Goal: Transaction & Acquisition: Purchase product/service

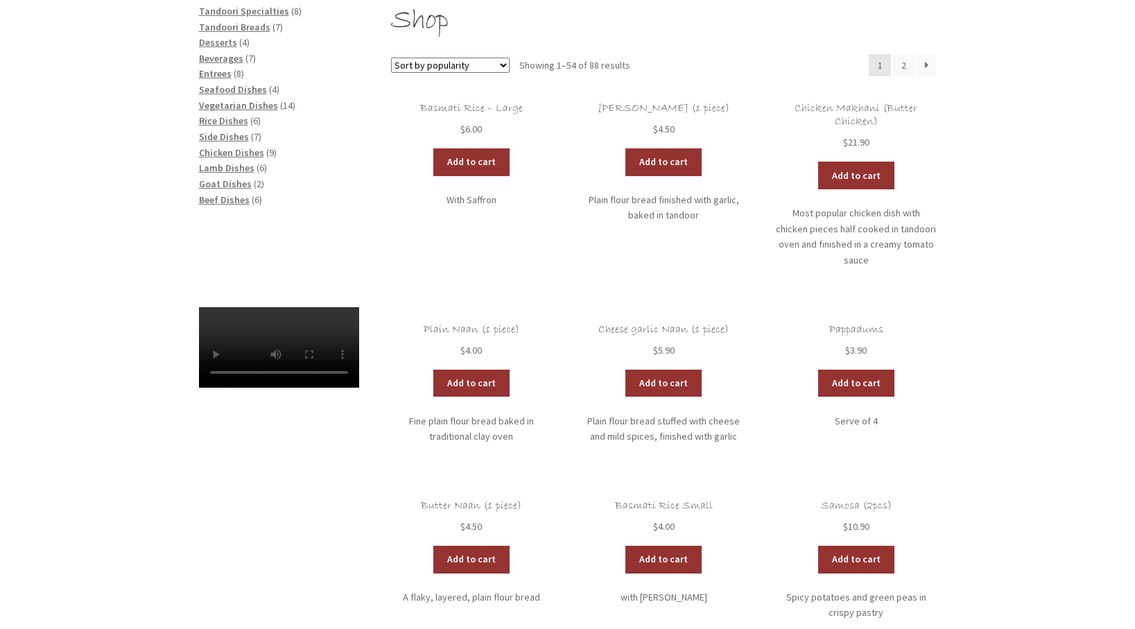
scroll to position [222, 0]
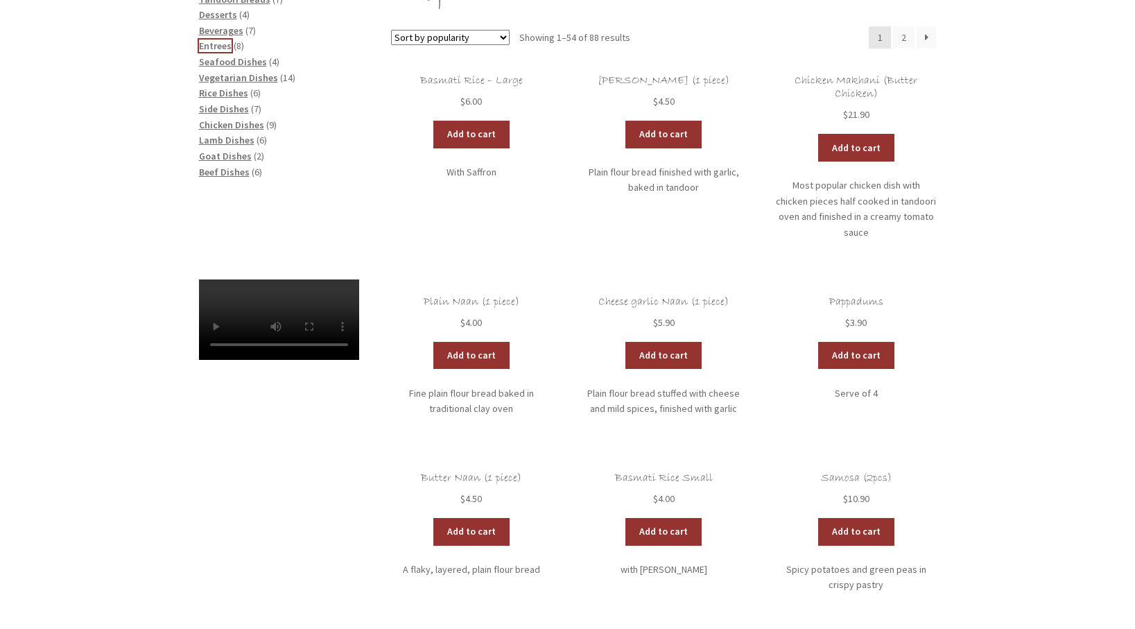
click at [219, 44] on span "Entrees" at bounding box center [215, 46] width 33 height 12
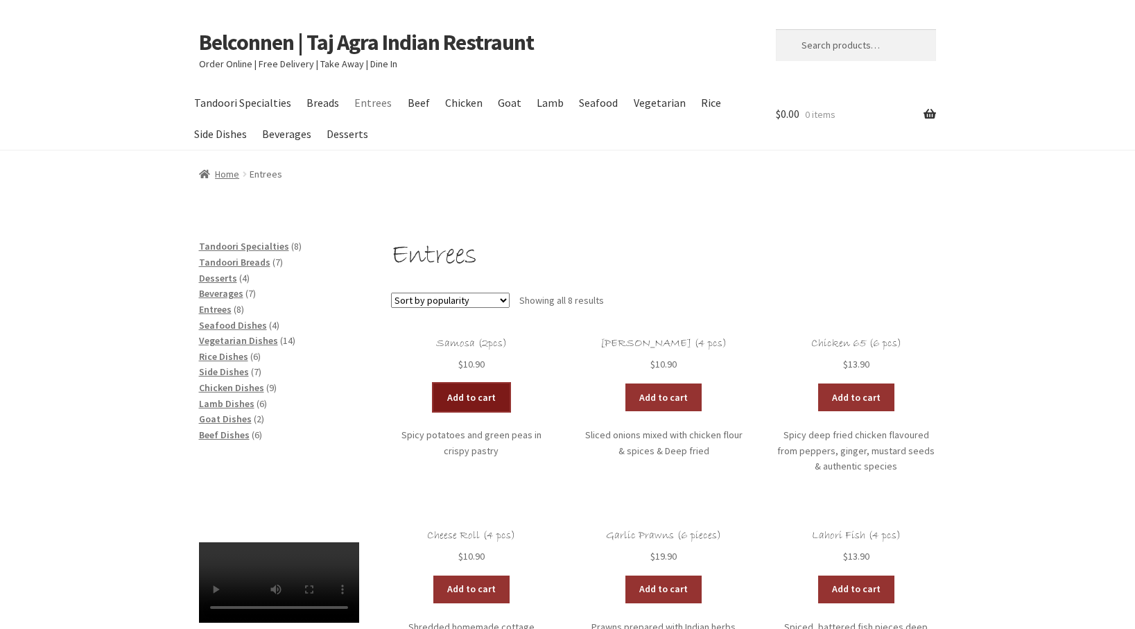
click at [475, 397] on link "Add to cart" at bounding box center [471, 397] width 76 height 28
click at [504, 399] on link "View cart" at bounding box center [509, 397] width 81 height 28
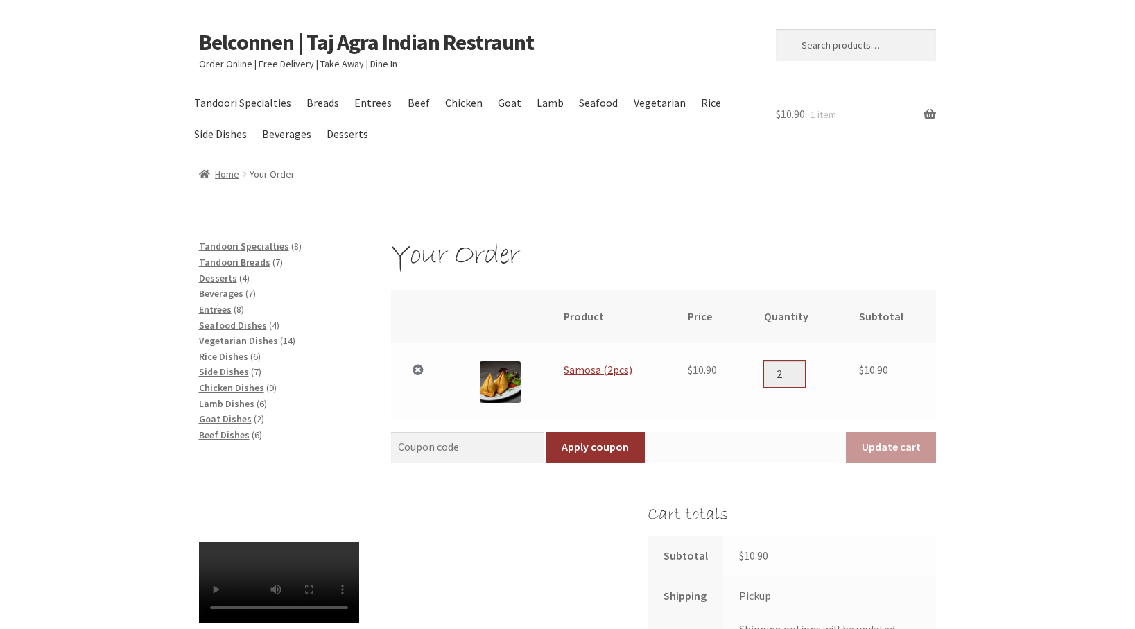
click at [799, 368] on input "2" at bounding box center [784, 373] width 40 height 25
click at [799, 368] on input "3" at bounding box center [784, 373] width 40 height 25
type input "4"
click at [799, 368] on input "4" at bounding box center [784, 373] width 40 height 25
click at [892, 443] on button "Update cart" at bounding box center [891, 448] width 90 height 32
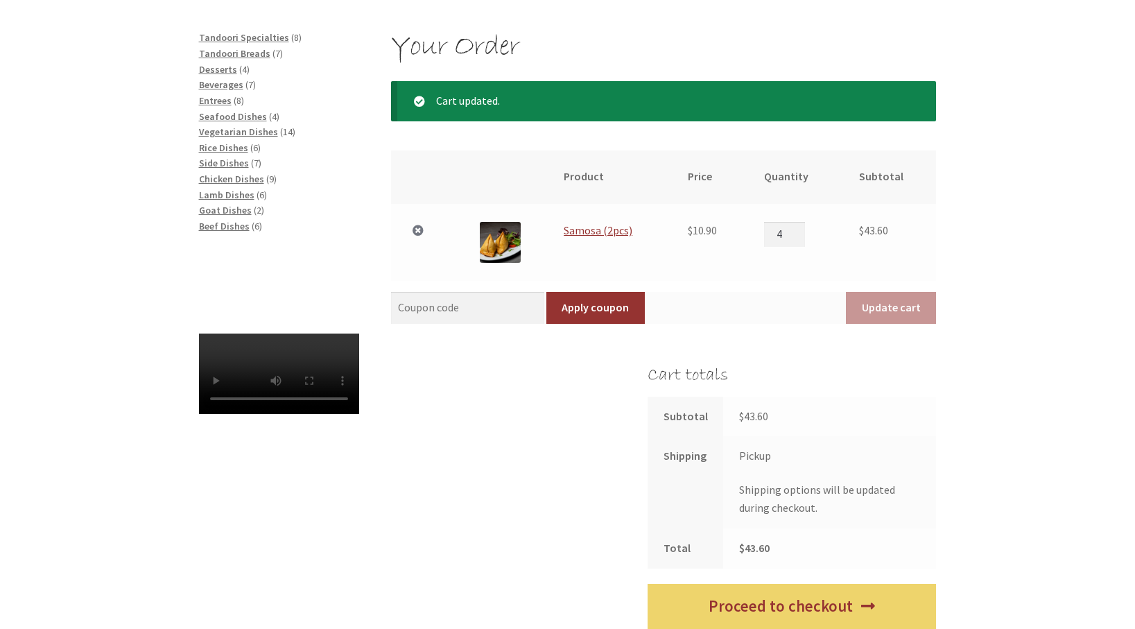
scroll to position [220, 0]
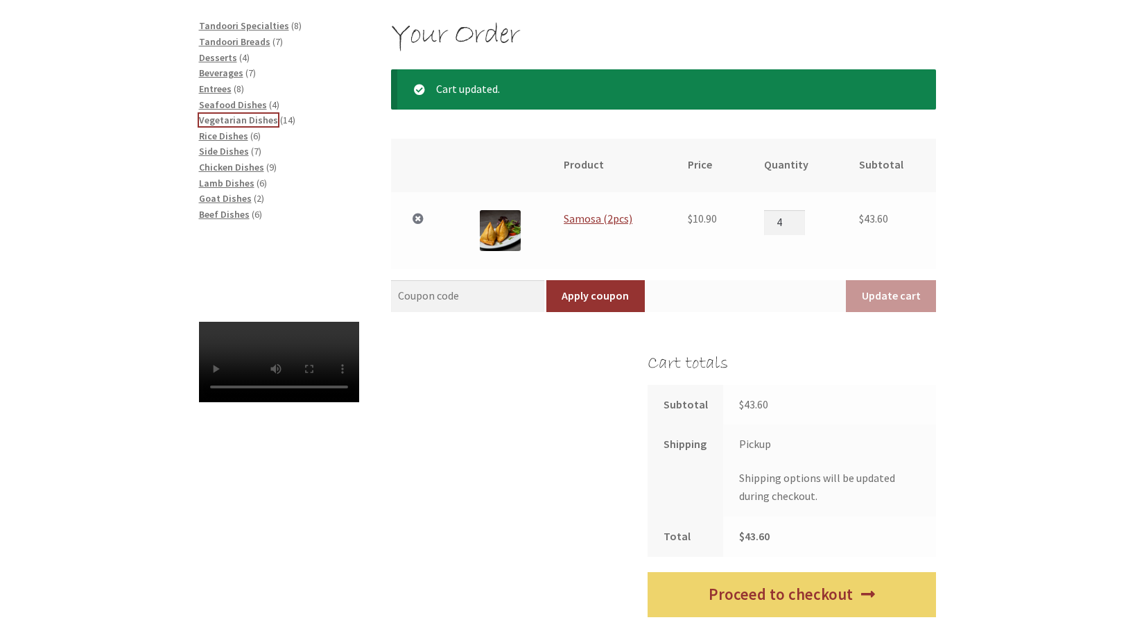
click at [250, 119] on span "Vegetarian Dishes" at bounding box center [238, 120] width 79 height 12
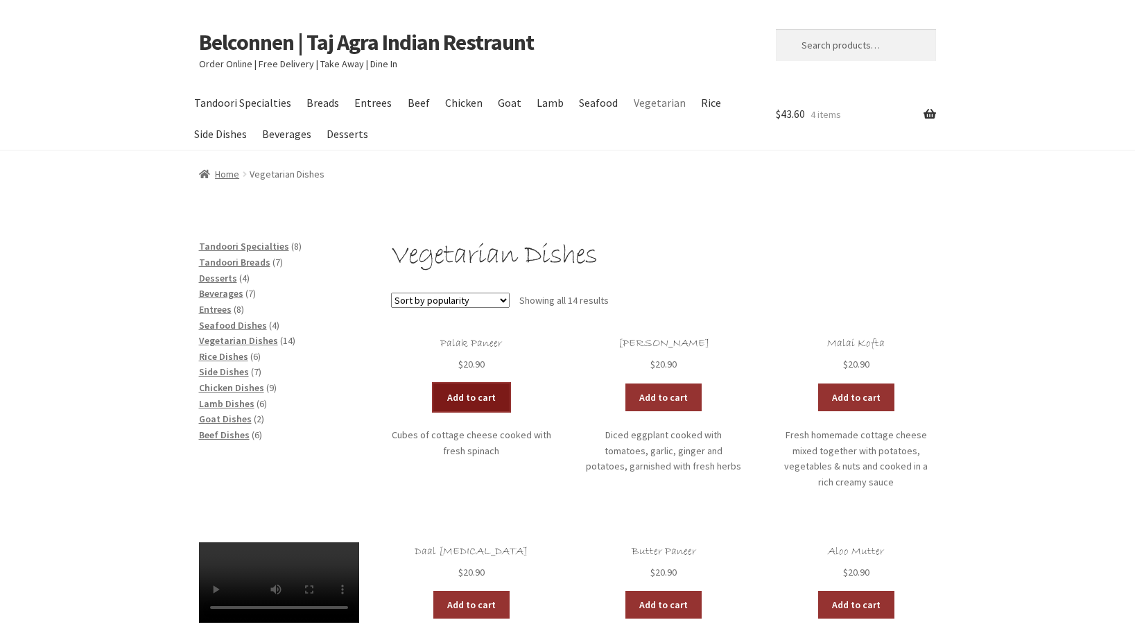
click at [473, 393] on link "Add to cart" at bounding box center [471, 397] width 76 height 28
click at [514, 398] on link "View cart" at bounding box center [509, 397] width 81 height 28
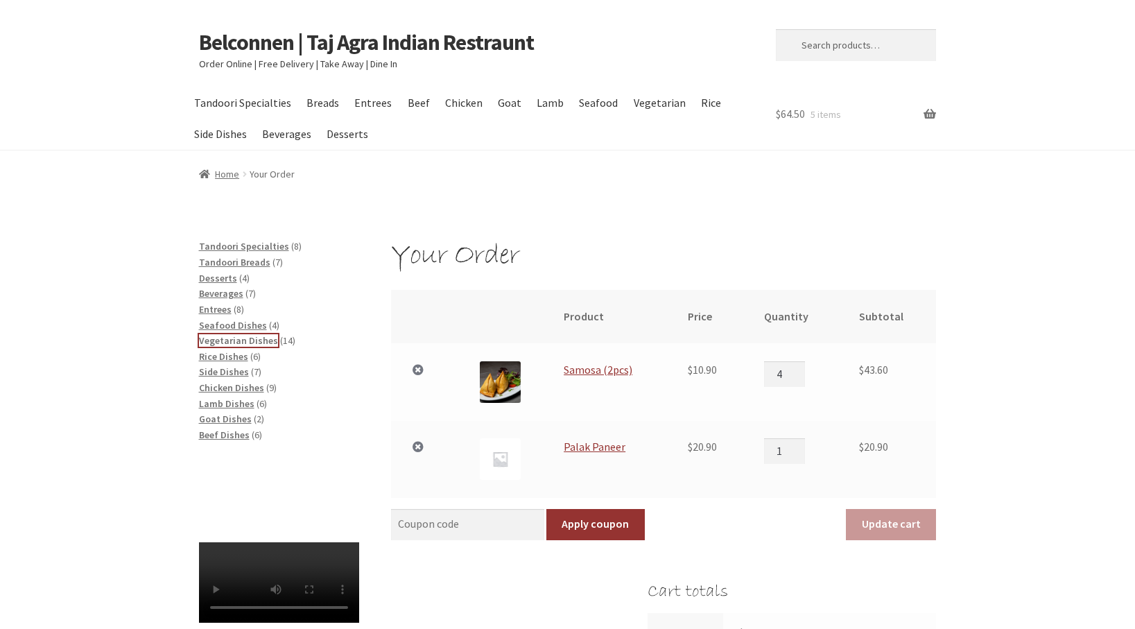
click at [250, 340] on span "Vegetarian Dishes" at bounding box center [238, 340] width 79 height 12
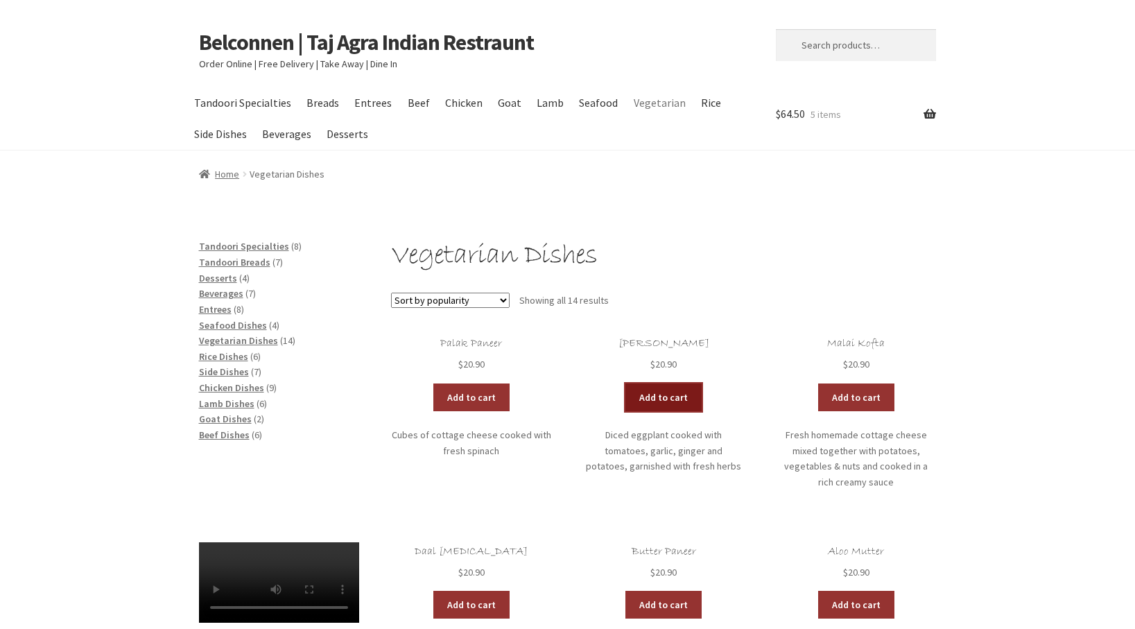
click at [661, 392] on link "Add to cart" at bounding box center [663, 397] width 76 height 28
click at [706, 395] on link "View cart" at bounding box center [701, 397] width 81 height 28
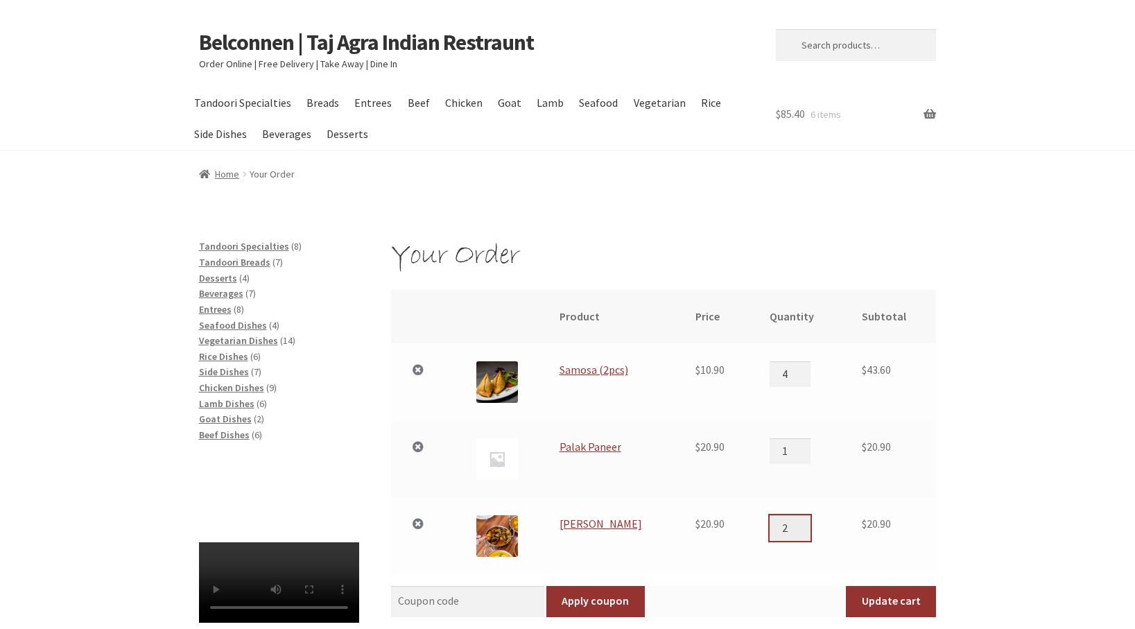
type input "2"
click at [799, 524] on input "2" at bounding box center [790, 527] width 40 height 25
click at [890, 598] on button "Update cart" at bounding box center [891, 602] width 90 height 32
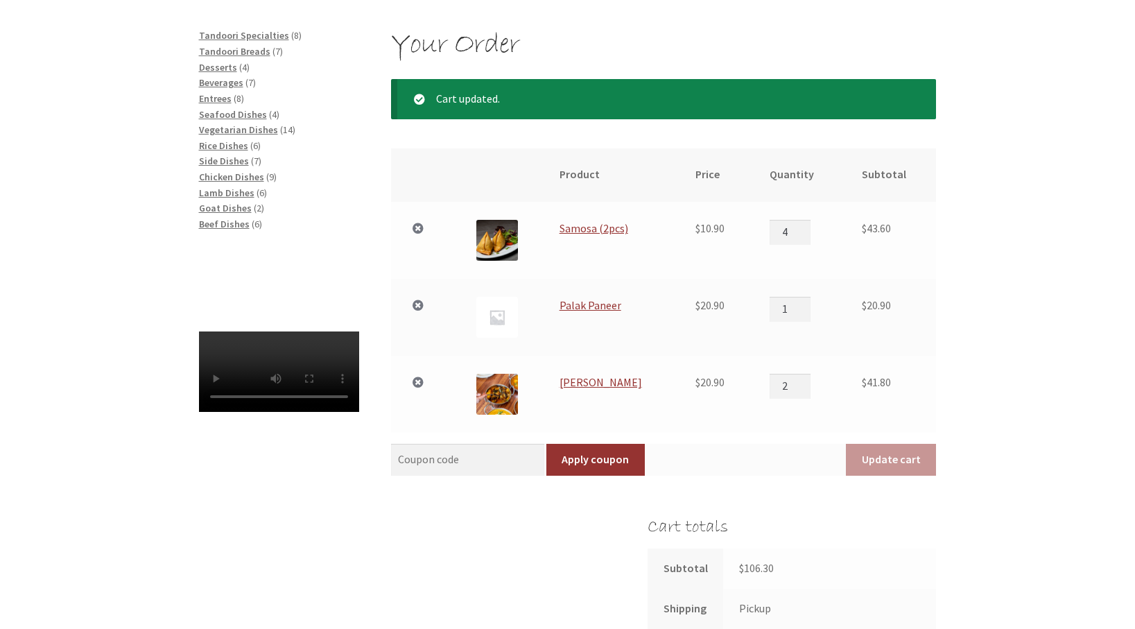
scroll to position [220, 0]
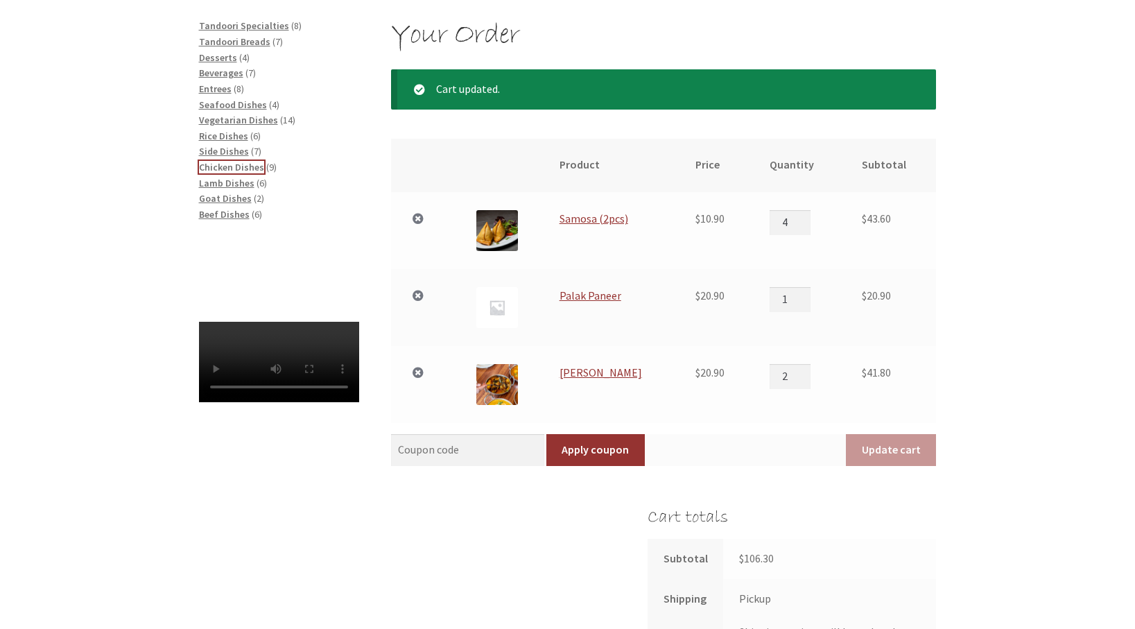
click at [250, 164] on span "Chicken Dishes" at bounding box center [231, 167] width 65 height 12
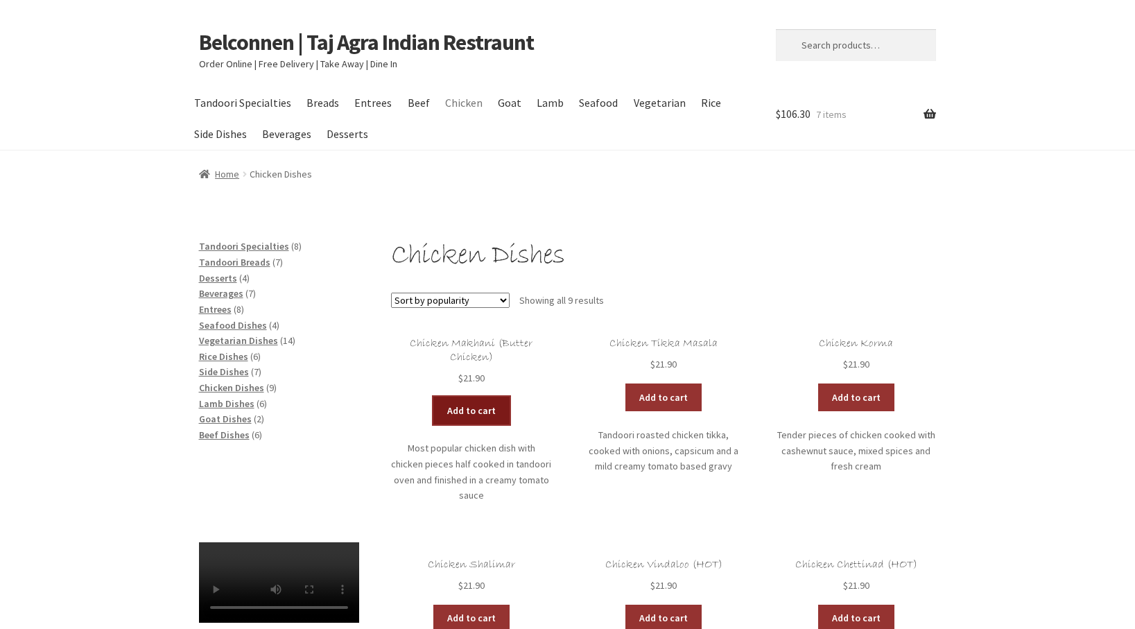
click at [473, 410] on link "Add to cart" at bounding box center [471, 411] width 76 height 28
click at [512, 410] on link "View cart" at bounding box center [509, 411] width 81 height 28
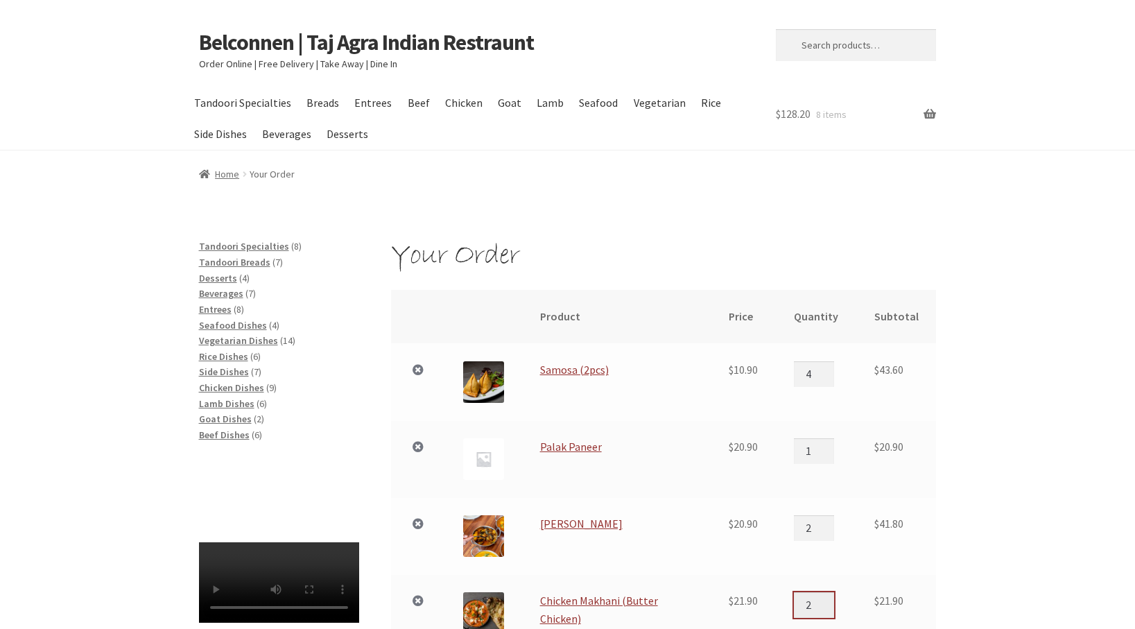
type input "2"
click at [826, 597] on input "2" at bounding box center [814, 604] width 40 height 25
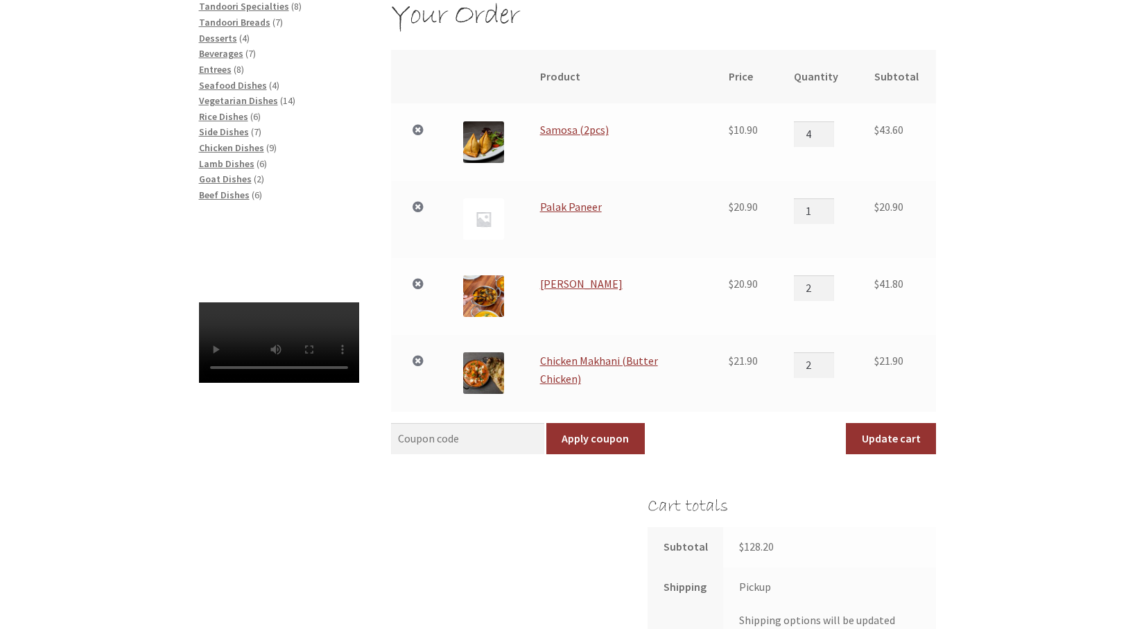
scroll to position [250, 0]
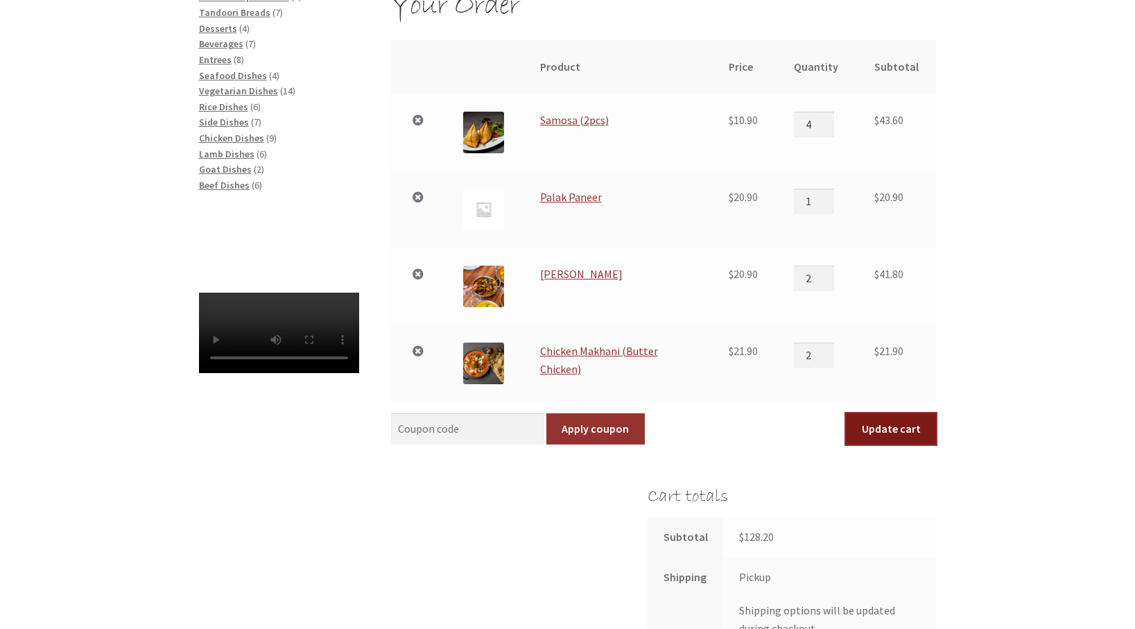
click at [885, 428] on button "Update cart" at bounding box center [891, 429] width 90 height 32
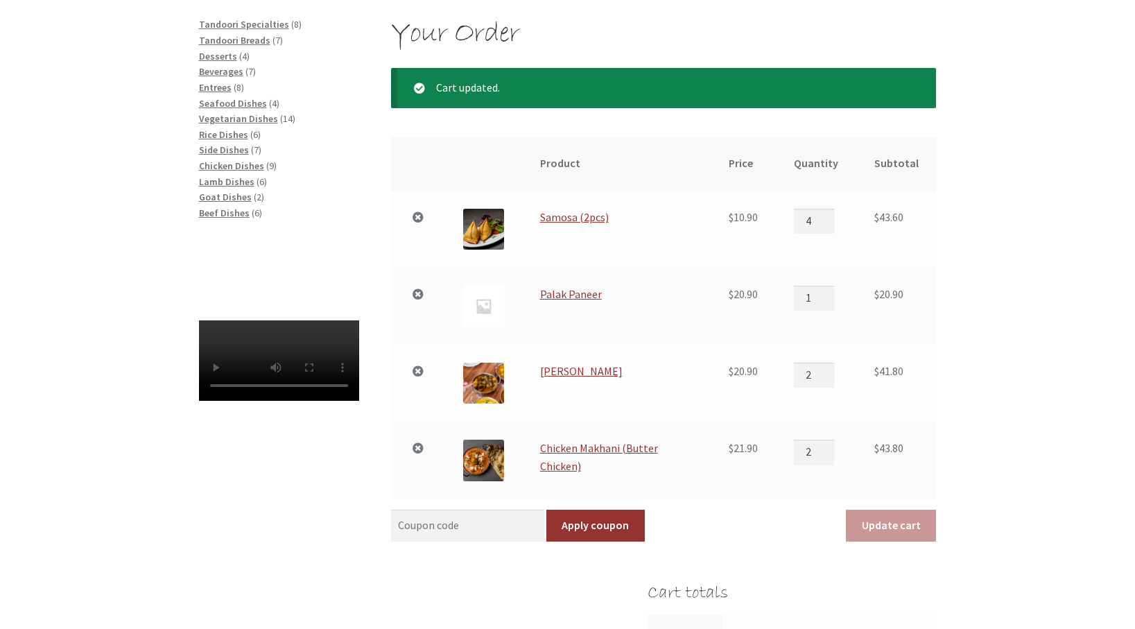
scroll to position [220, 0]
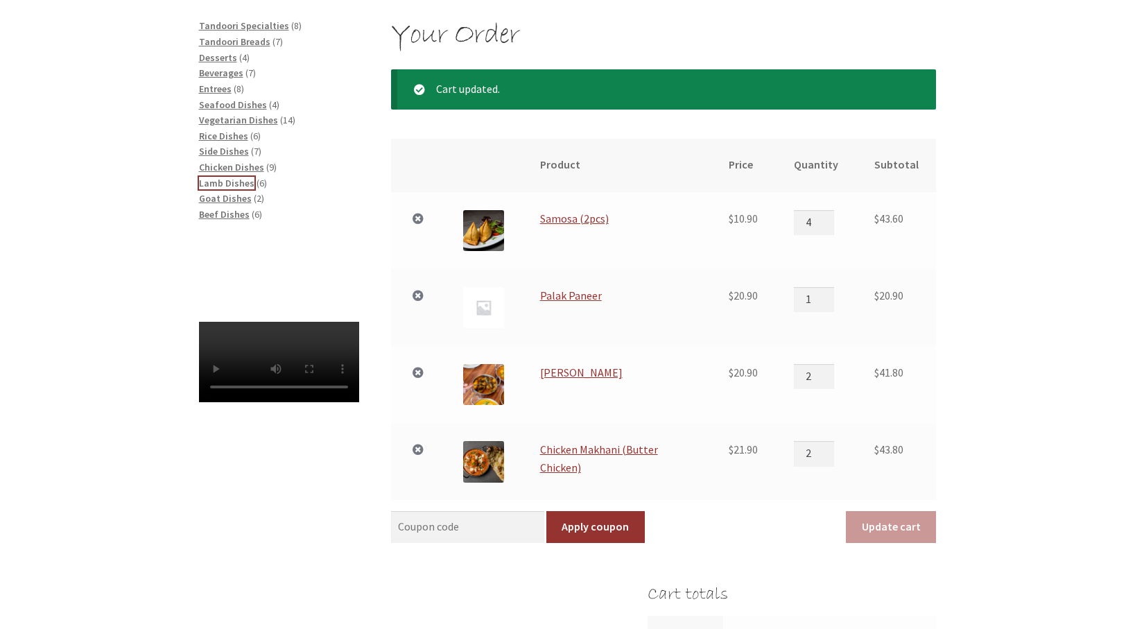
click at [234, 182] on span "Lamb Dishes" at bounding box center [226, 183] width 55 height 12
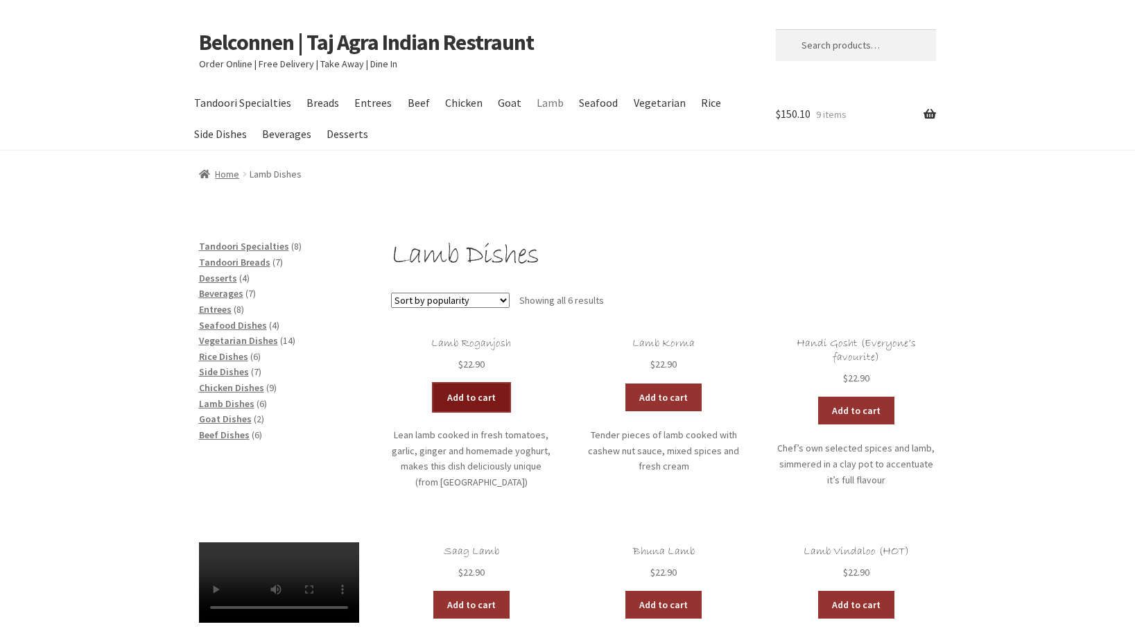
click at [471, 397] on link "Add to cart" at bounding box center [471, 397] width 76 height 28
click at [509, 395] on link "View cart" at bounding box center [509, 397] width 81 height 28
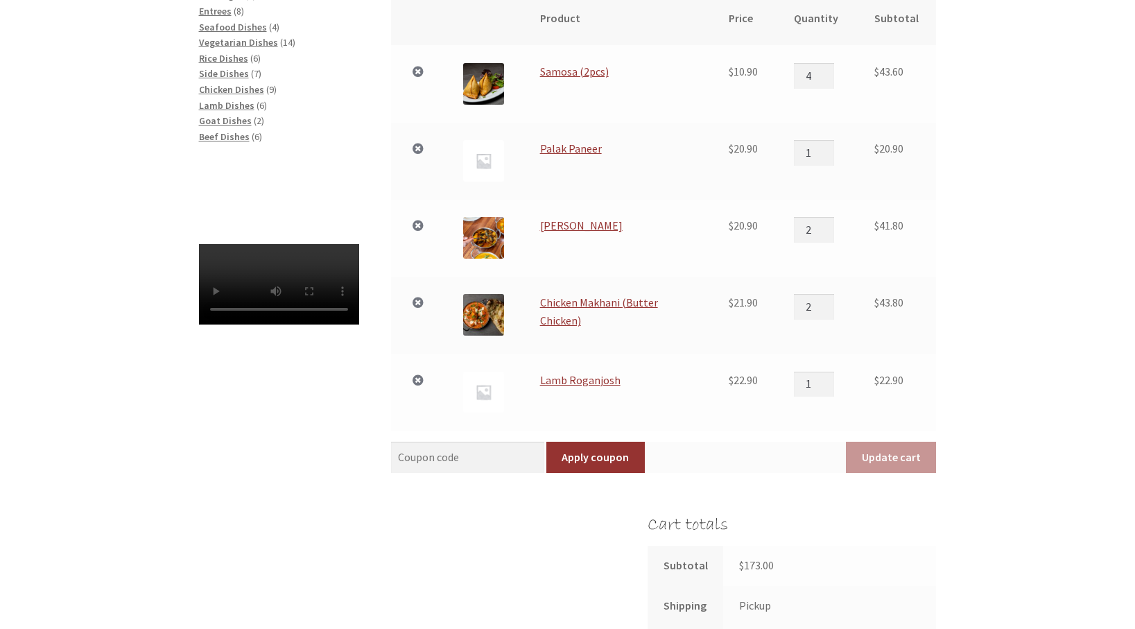
scroll to position [305, 0]
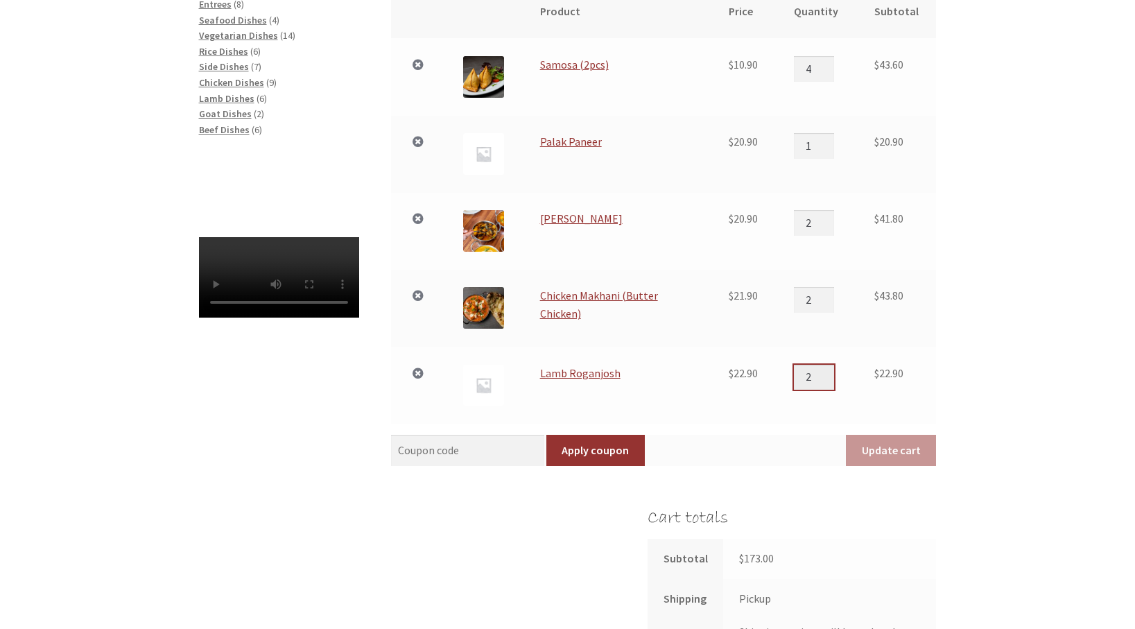
type input "2"
click at [828, 374] on input "2" at bounding box center [814, 377] width 40 height 25
click at [885, 450] on button "Update cart" at bounding box center [891, 451] width 90 height 32
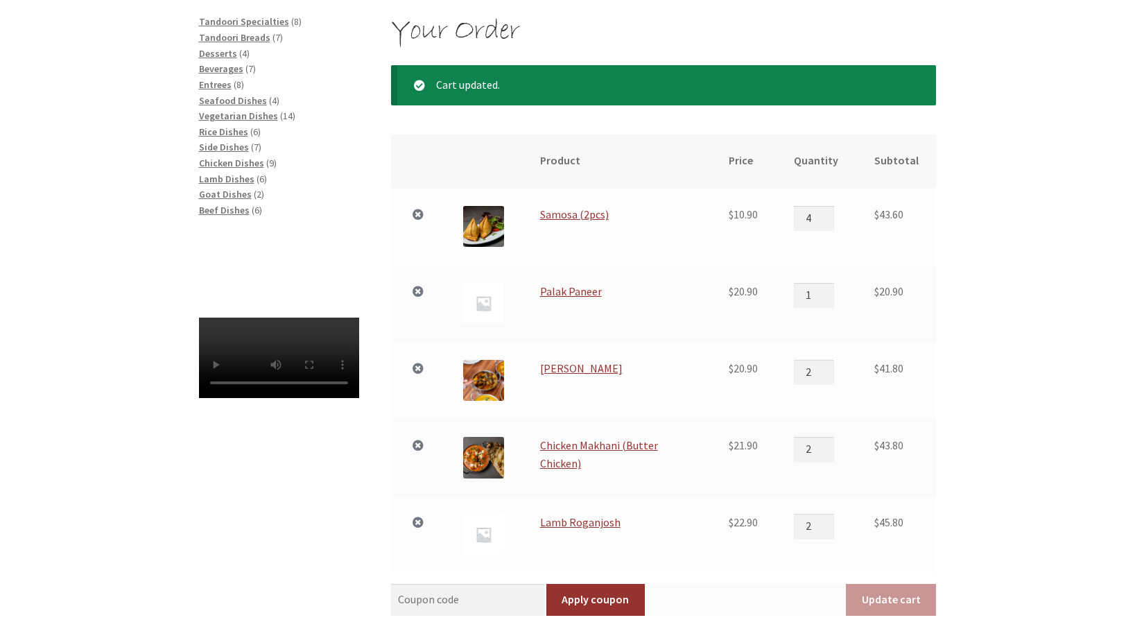
scroll to position [220, 0]
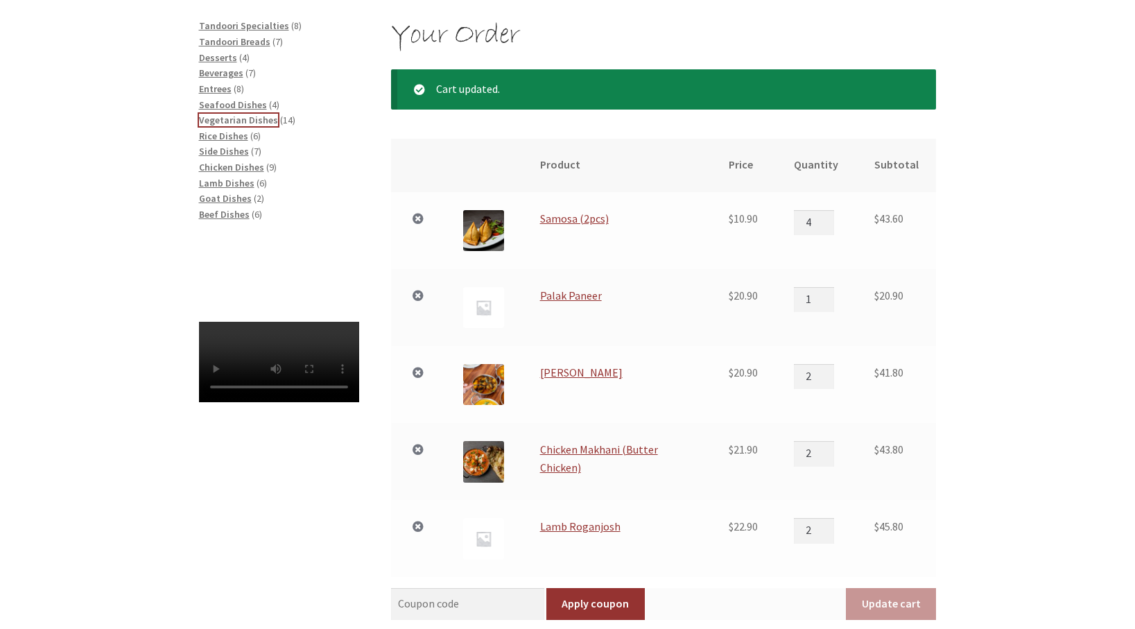
click at [248, 119] on span "Vegetarian Dishes" at bounding box center [238, 120] width 79 height 12
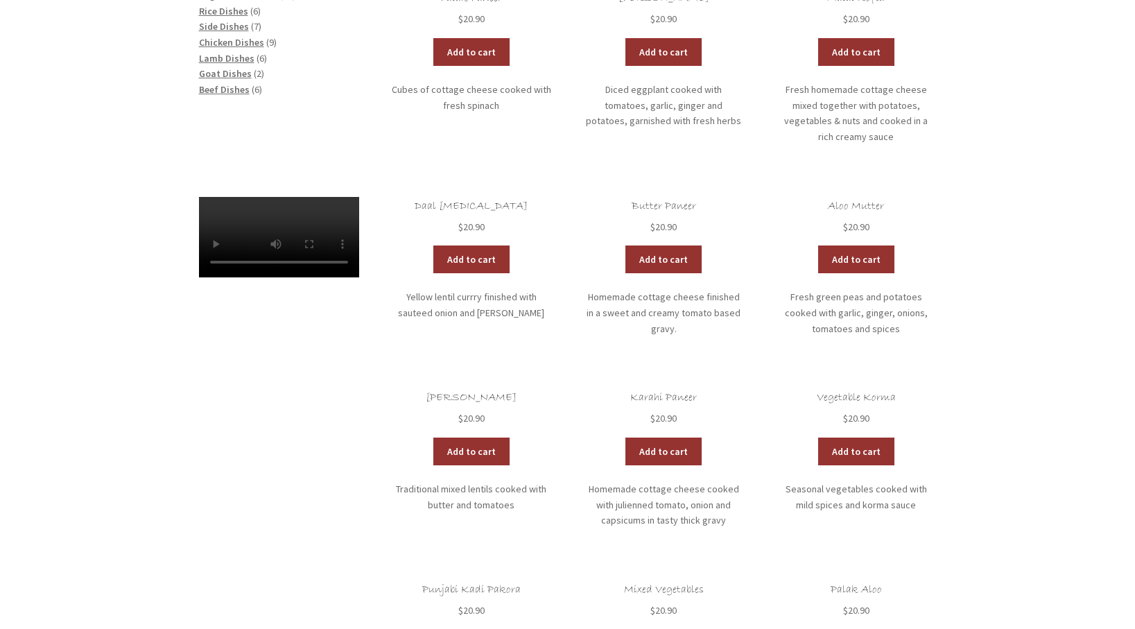
scroll to position [361, 0]
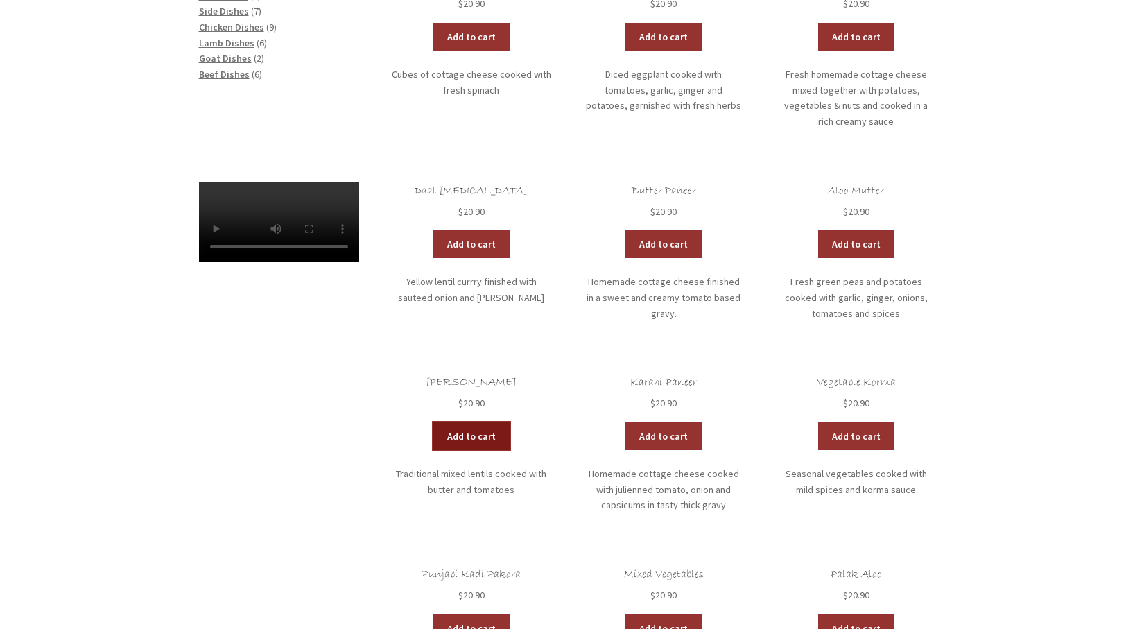
click at [469, 422] on link "Add to cart" at bounding box center [471, 436] width 76 height 28
click at [512, 422] on link "View cart" at bounding box center [509, 436] width 81 height 28
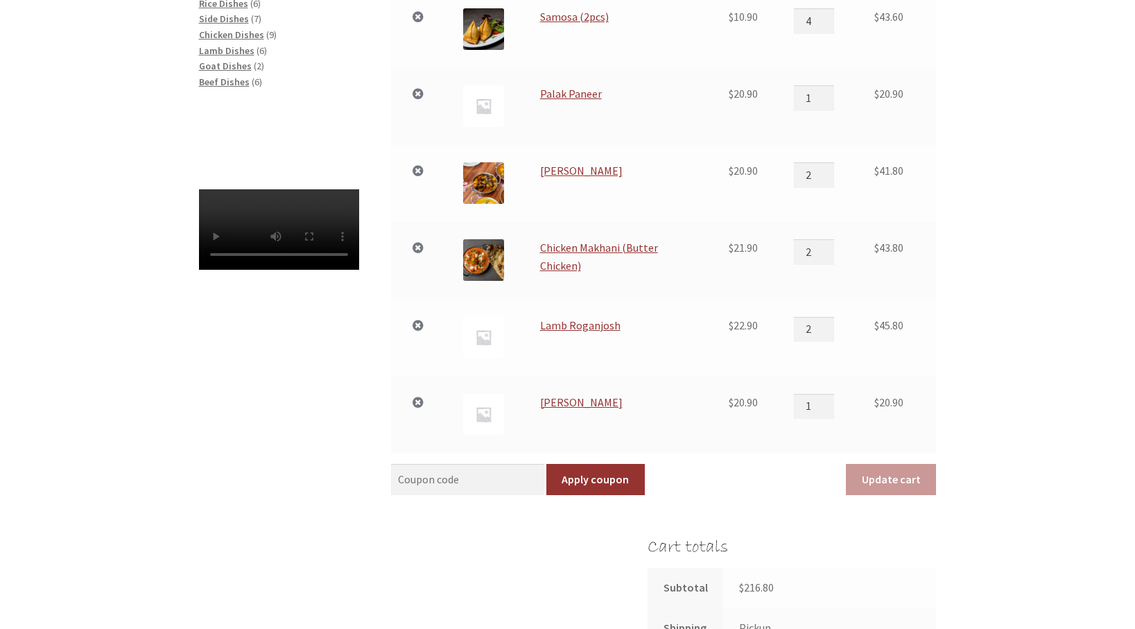
scroll to position [361, 0]
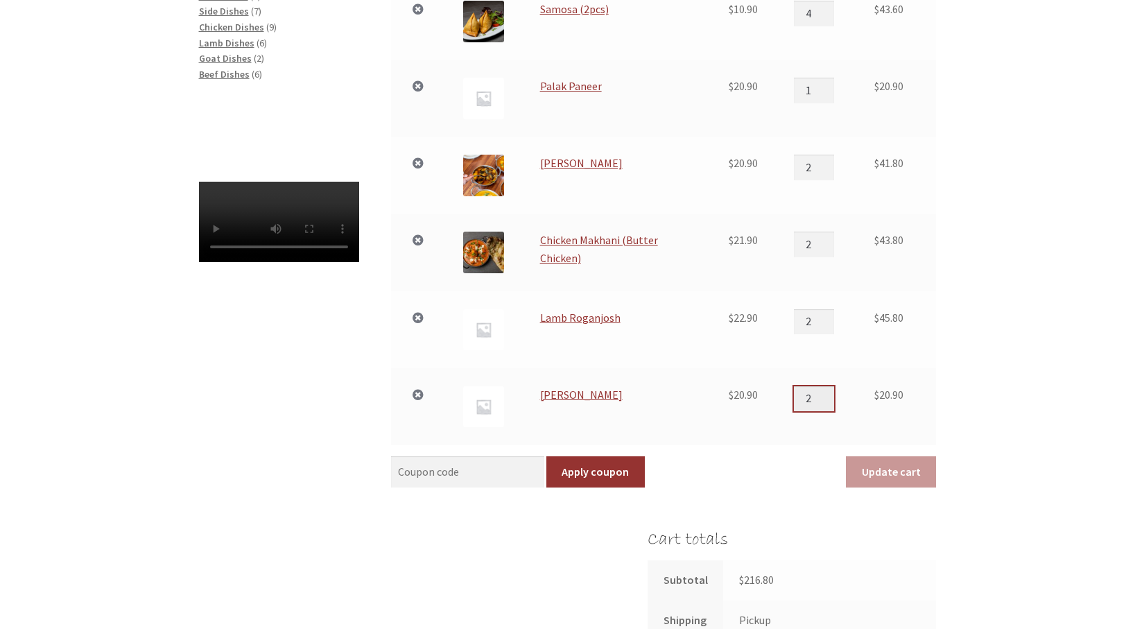
type input "2"
click at [830, 391] on input "2" at bounding box center [814, 398] width 40 height 25
click at [886, 467] on button "Update cart" at bounding box center [891, 472] width 90 height 32
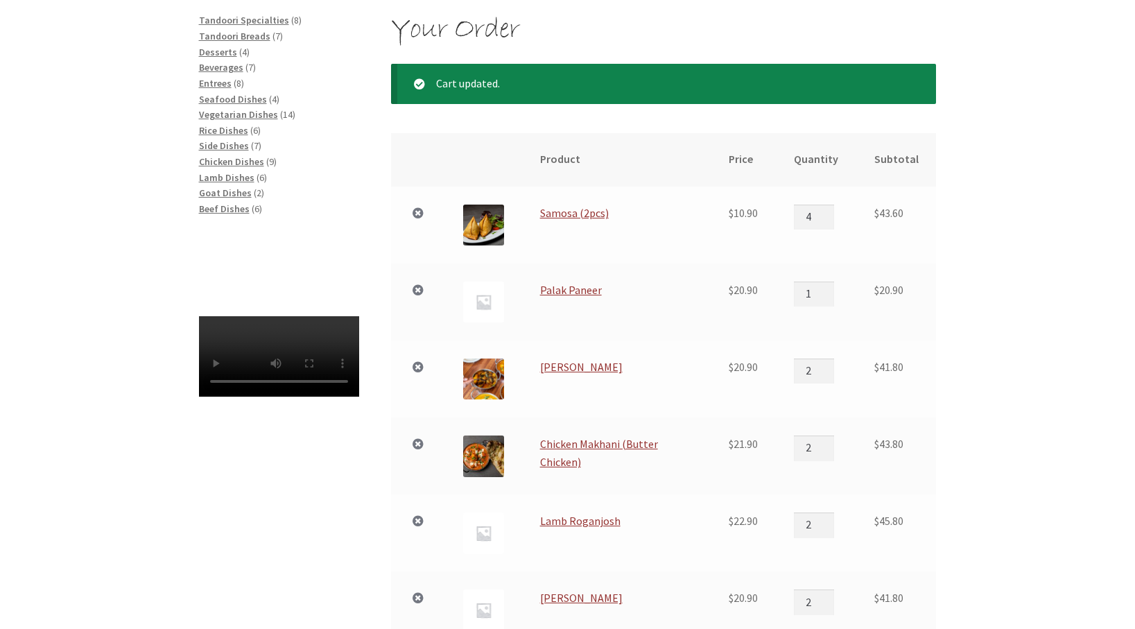
scroll to position [220, 0]
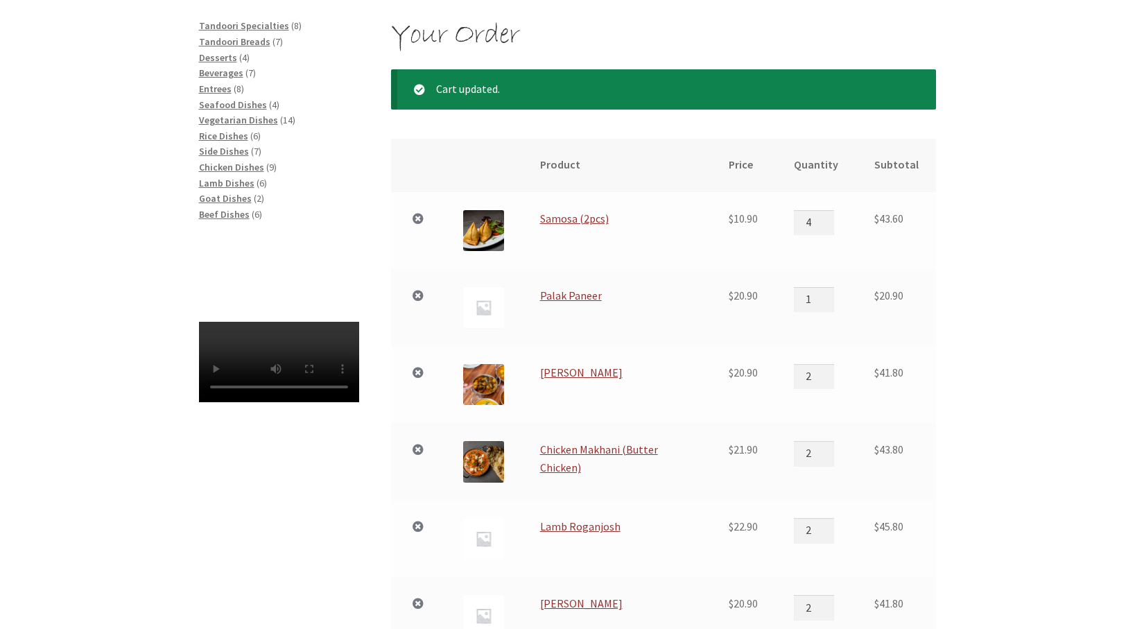
click at [312, 117] on li "Vegetarian Dishes 14 14 products" at bounding box center [279, 120] width 160 height 16
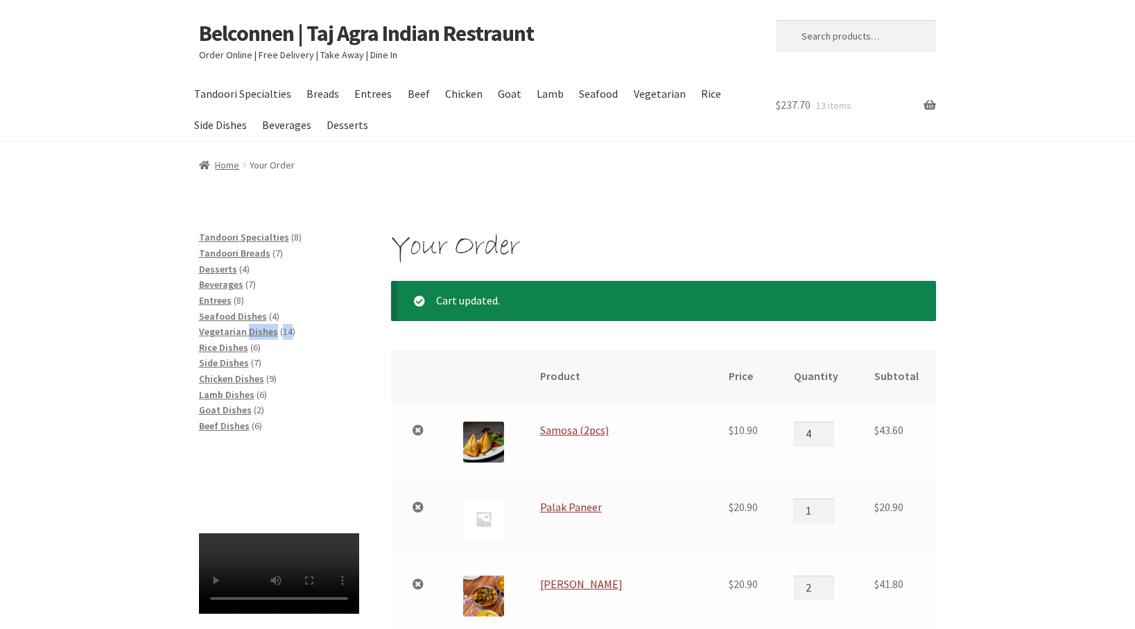
scroll to position [0, 0]
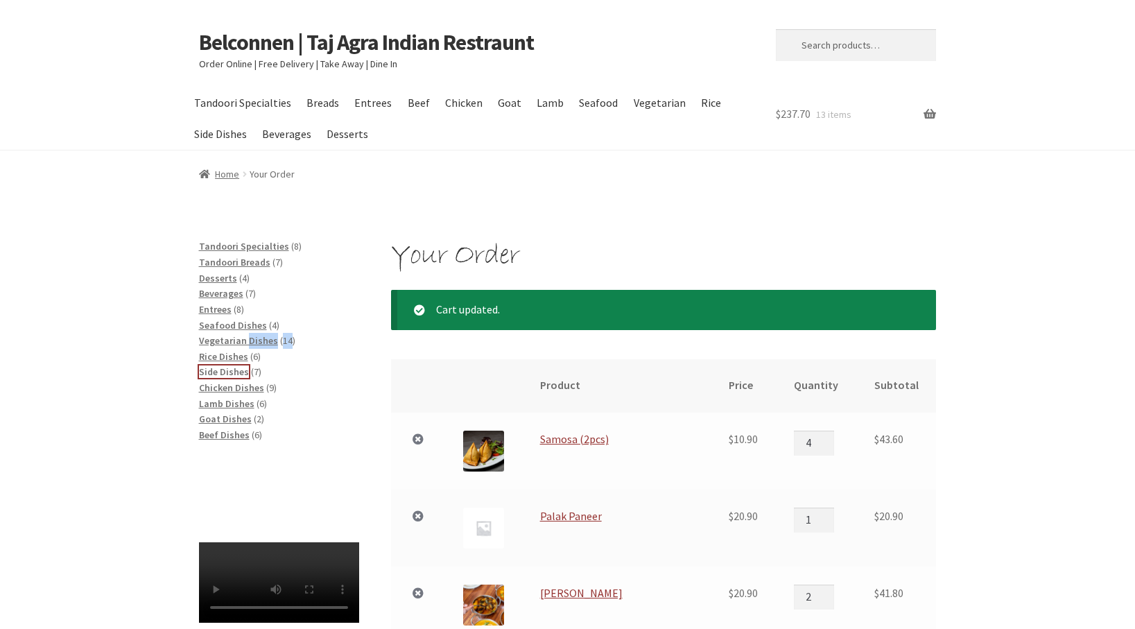
click at [229, 370] on span "Side Dishes" at bounding box center [224, 371] width 50 height 12
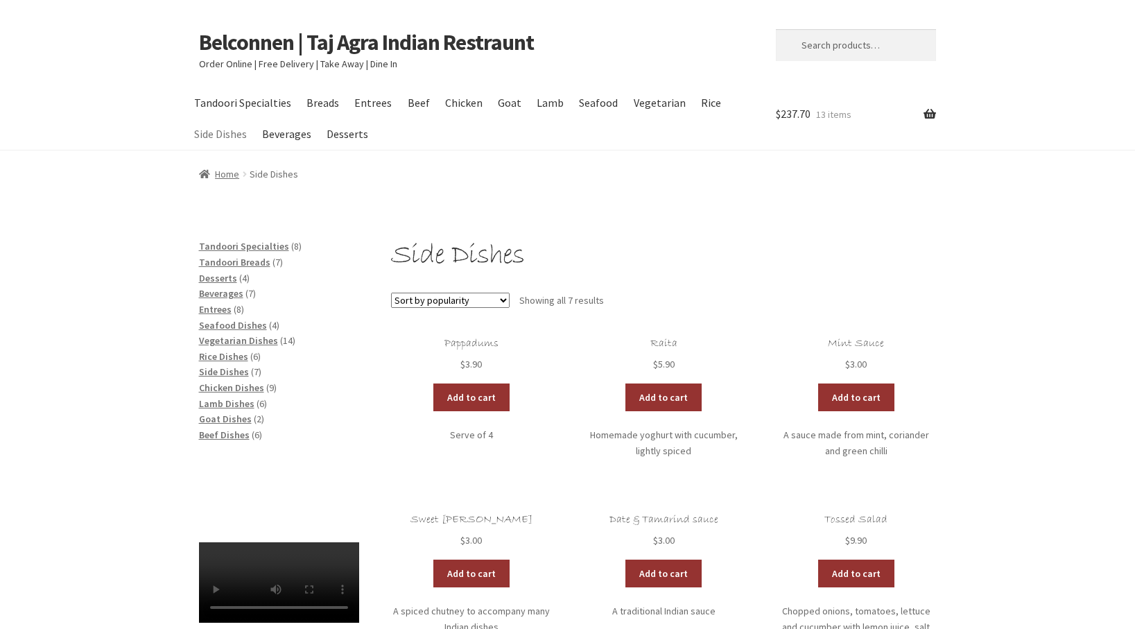
click at [1066, 462] on div "Side Dishes Sort by popularity Sort by latest Sort by price: low to high Sort b…" at bounding box center [567, 600] width 1135 height 722
click at [244, 259] on span "Tandoori Breads" at bounding box center [234, 262] width 71 height 12
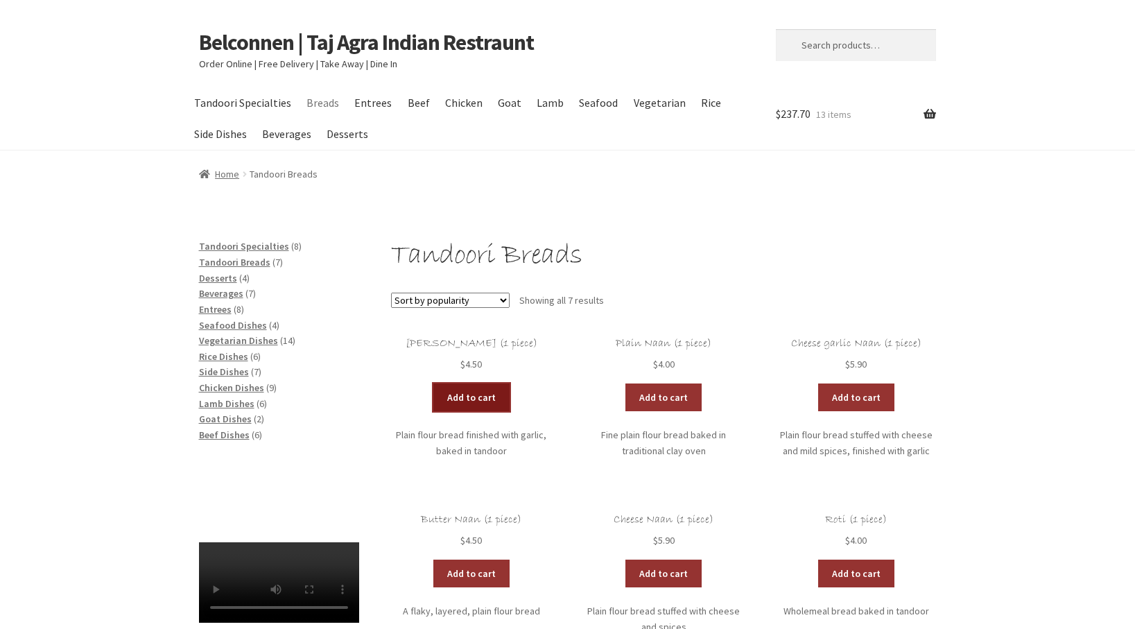
click at [478, 398] on link "Add to cart" at bounding box center [471, 397] width 76 height 28
click at [508, 396] on link "View cart" at bounding box center [509, 397] width 81 height 28
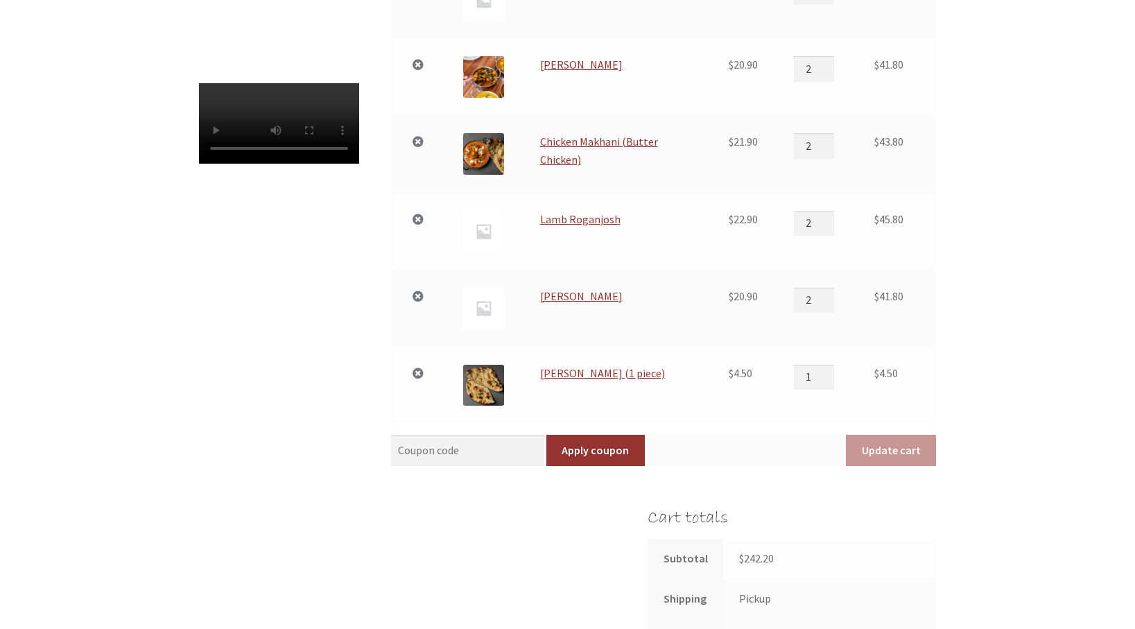
scroll to position [471, 0]
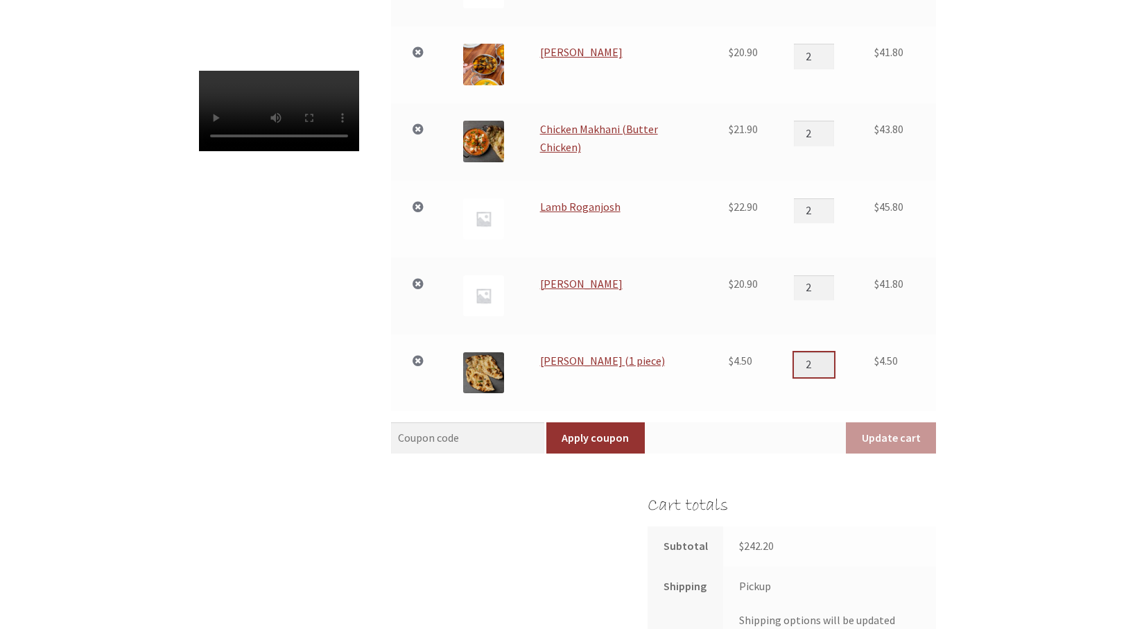
type input "2"
click at [826, 358] on input "2" at bounding box center [814, 364] width 40 height 25
click at [885, 436] on button "Update cart" at bounding box center [891, 438] width 90 height 32
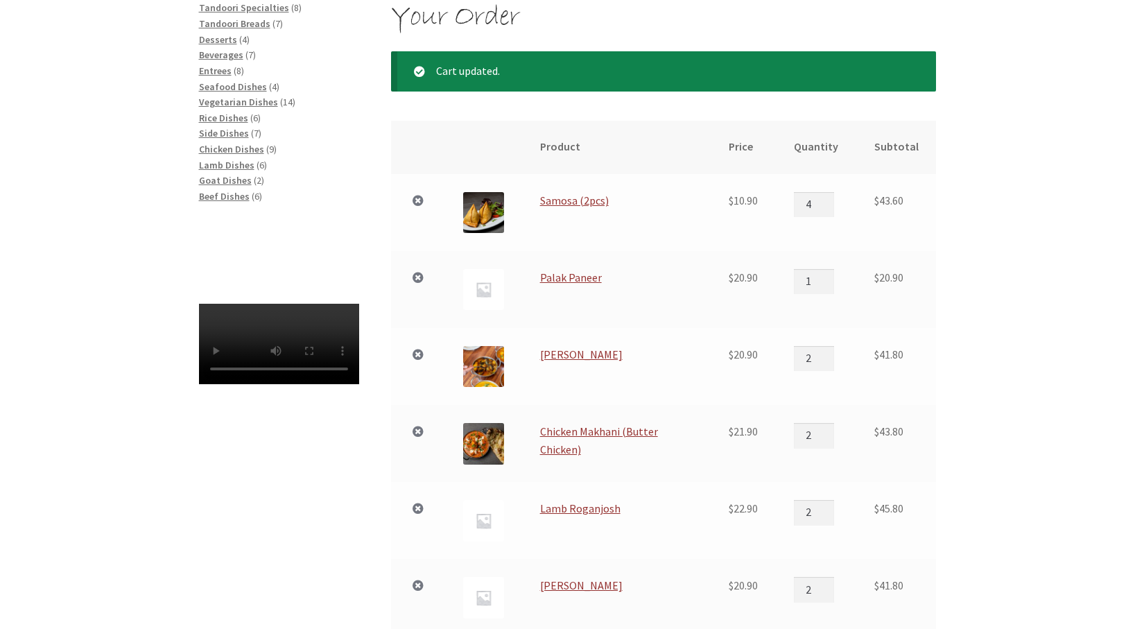
scroll to position [220, 0]
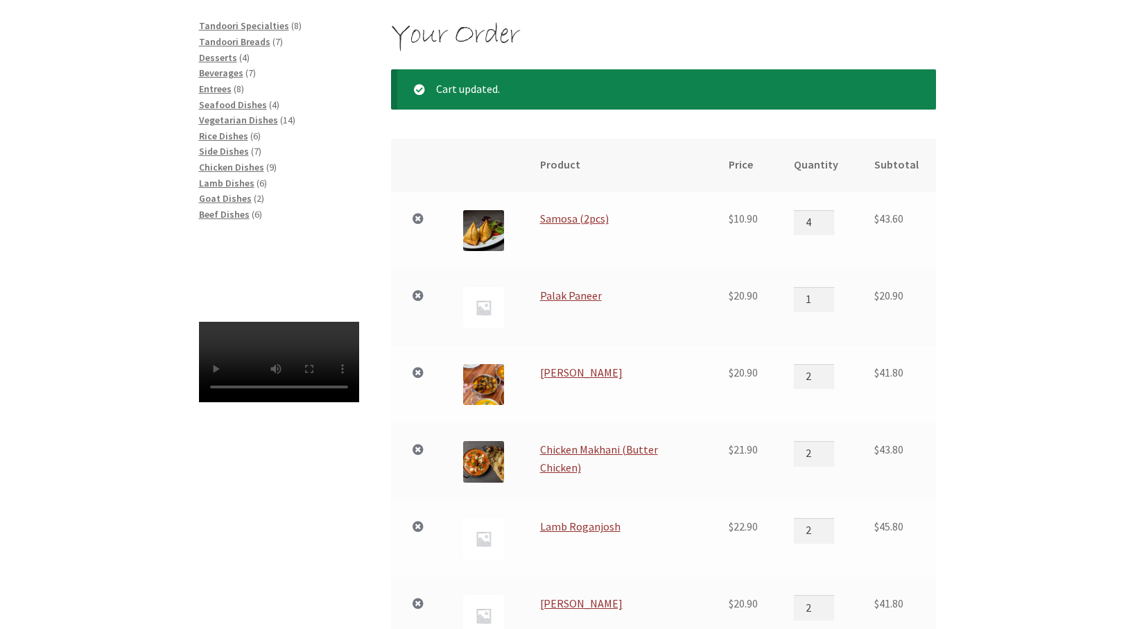
click at [1016, 510] on div "Your Order Cart updated. Remove item Thumbnail image Product Price Quantity Sub…" at bounding box center [567, 603] width 1135 height 1170
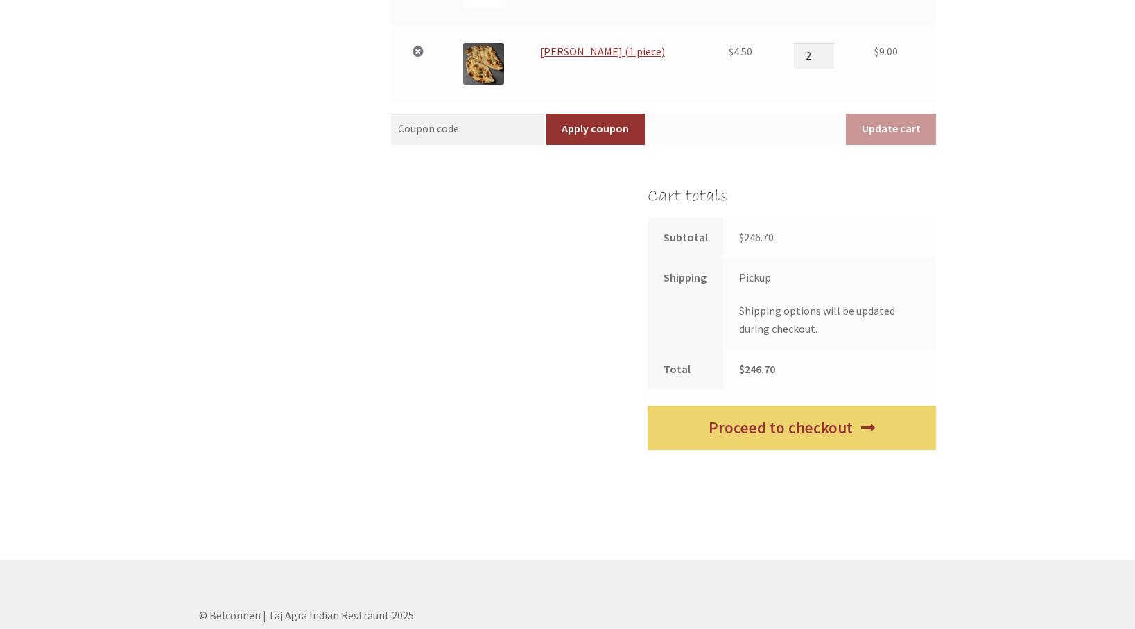
scroll to position [858, 0]
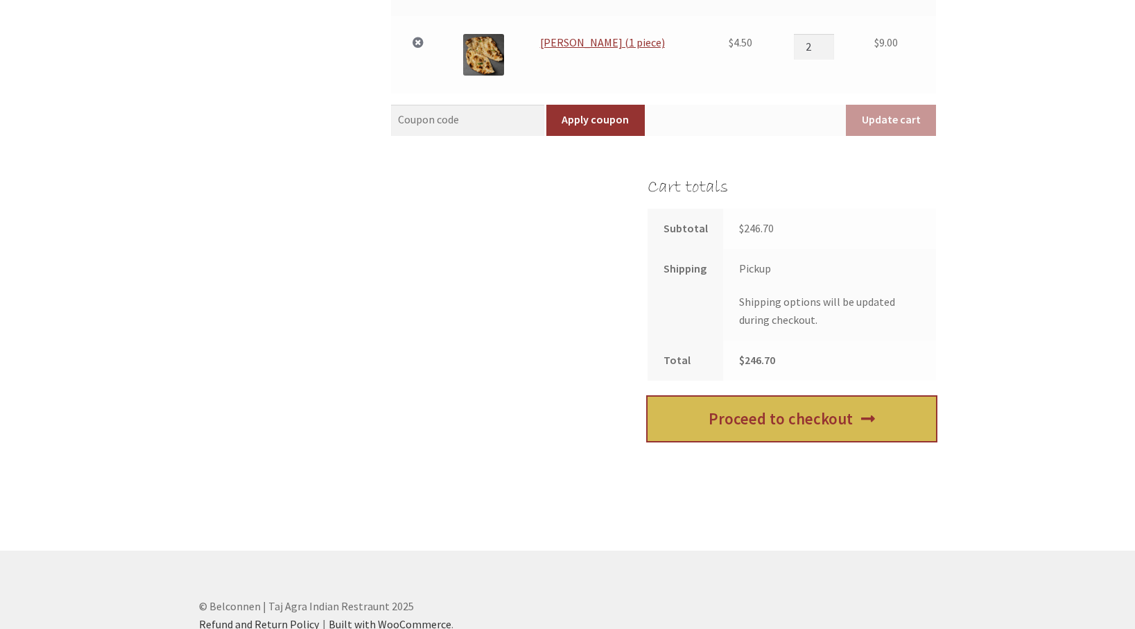
click at [800, 417] on link "Proceed to checkout" at bounding box center [792, 419] width 288 height 45
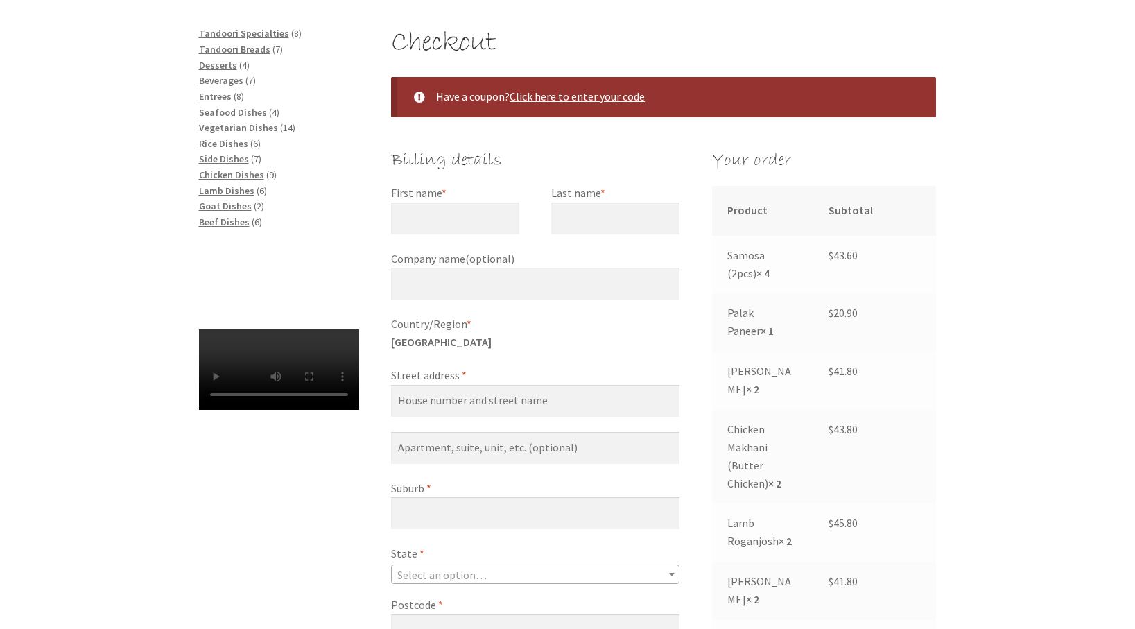
scroll to position [222, 0]
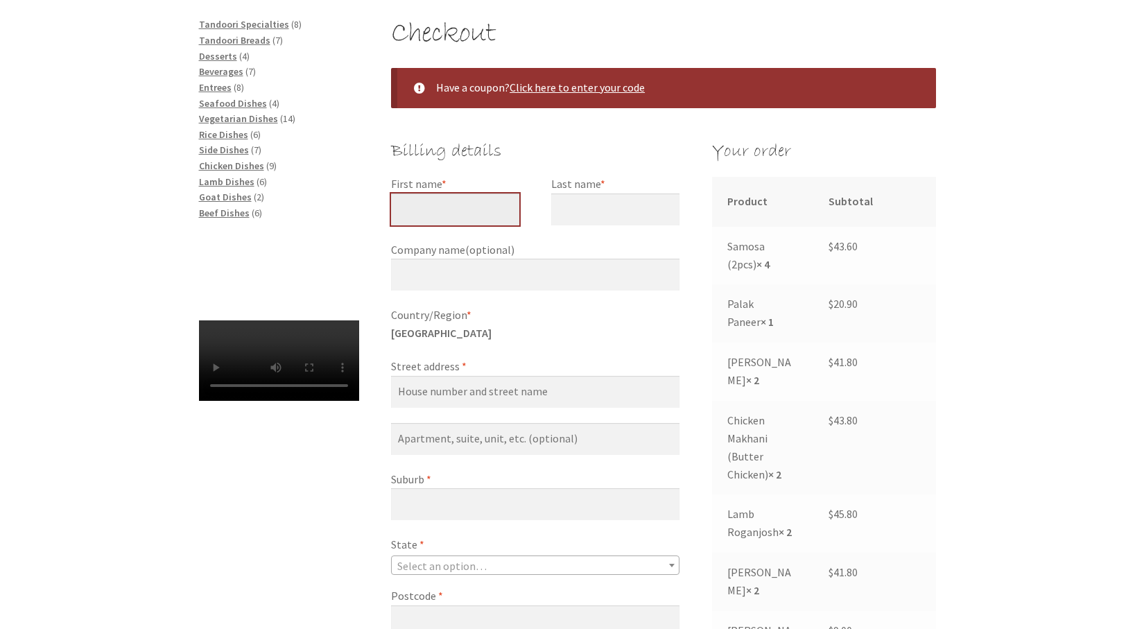
click at [419, 211] on input "First name *" at bounding box center [455, 209] width 128 height 32
type input "Hal"
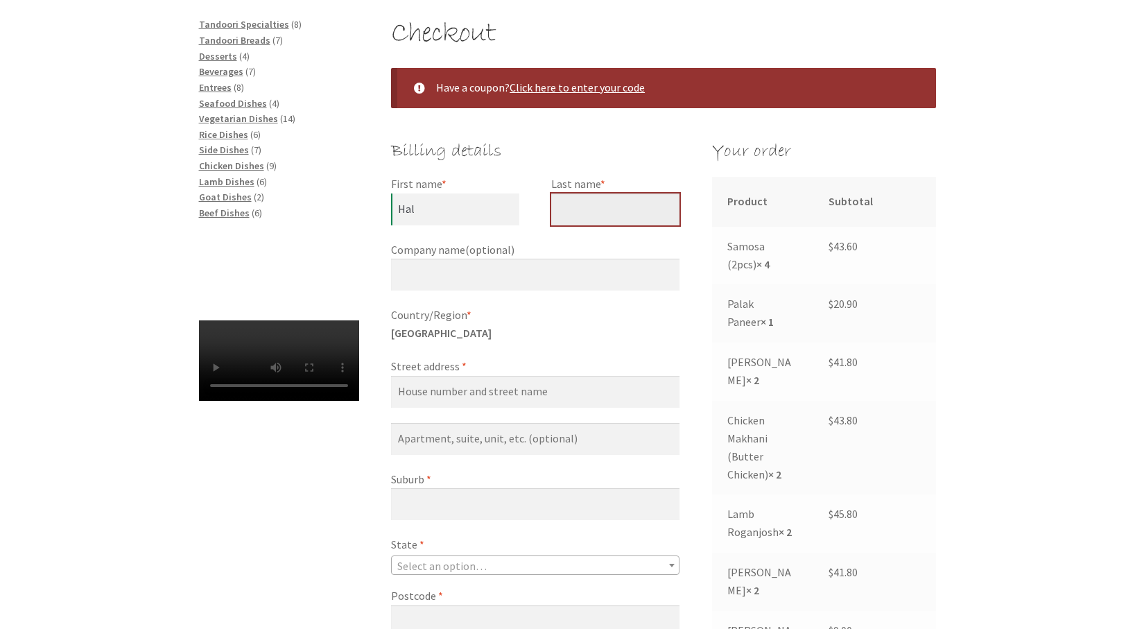
click at [575, 205] on input "Last name *" at bounding box center [615, 209] width 128 height 32
type input "Hill"
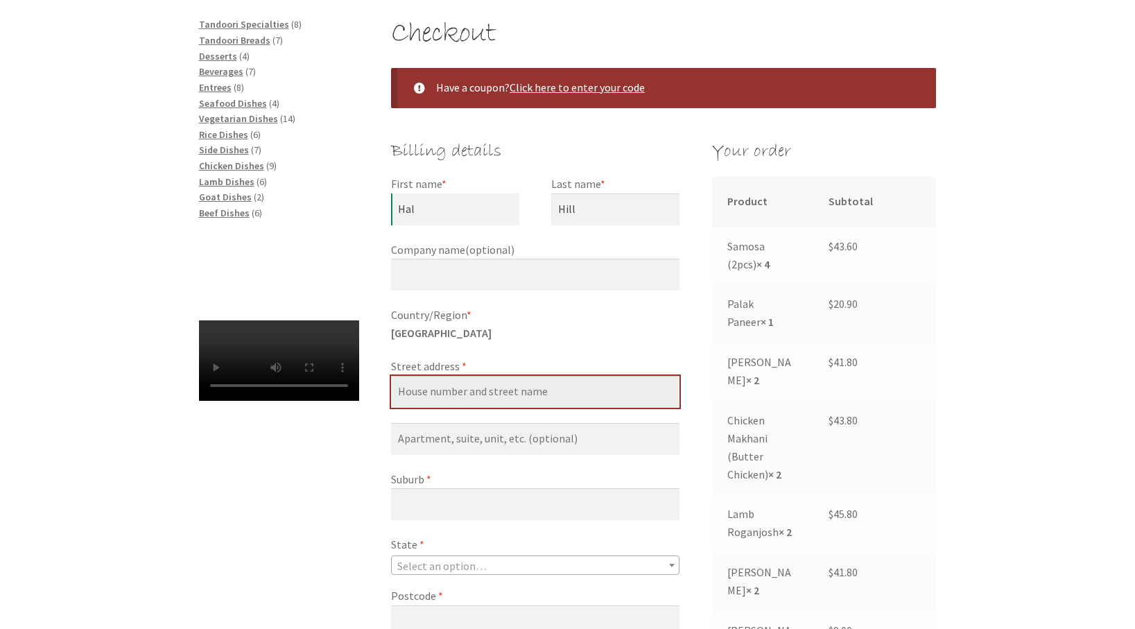
type input "9 Juwin St"
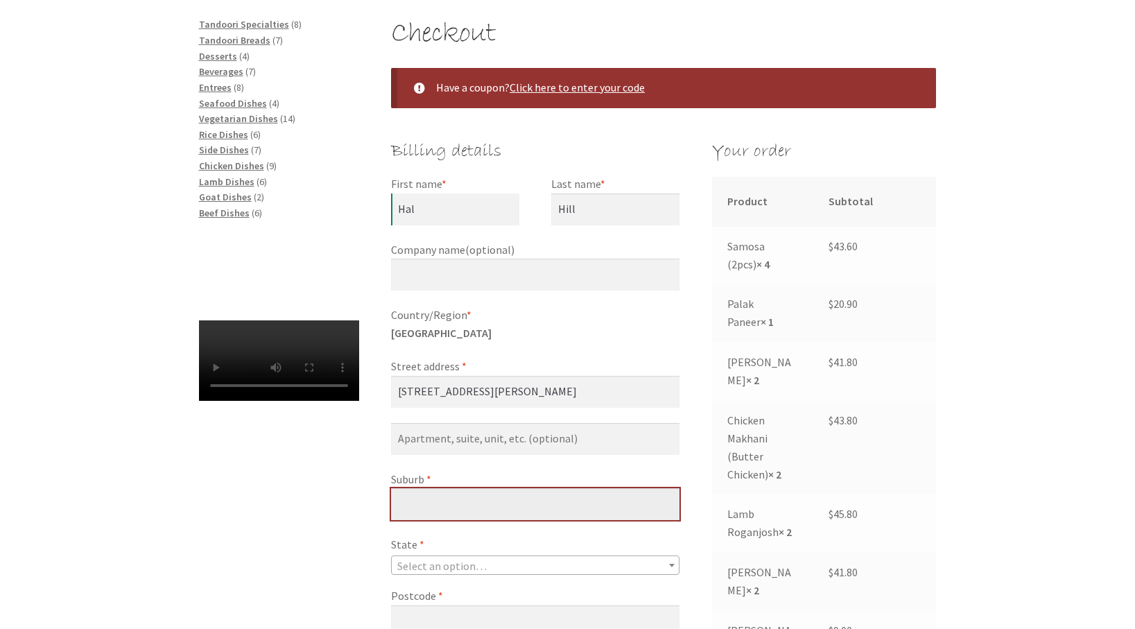
type input "Aranda"
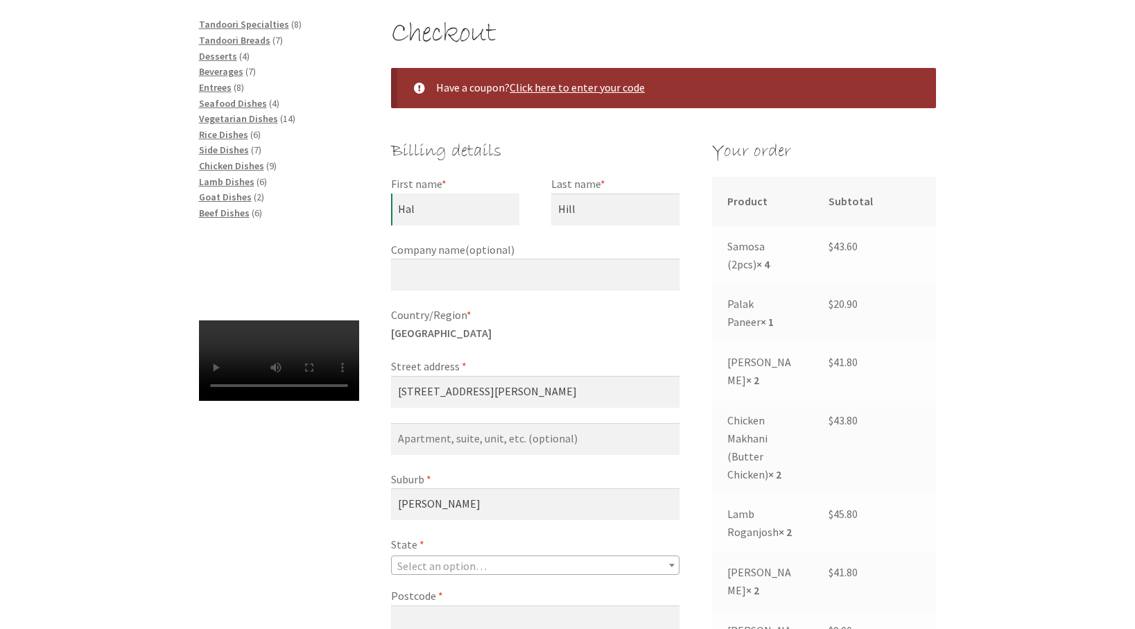
select select "ACT"
type input "2614"
type input "+61439512304"
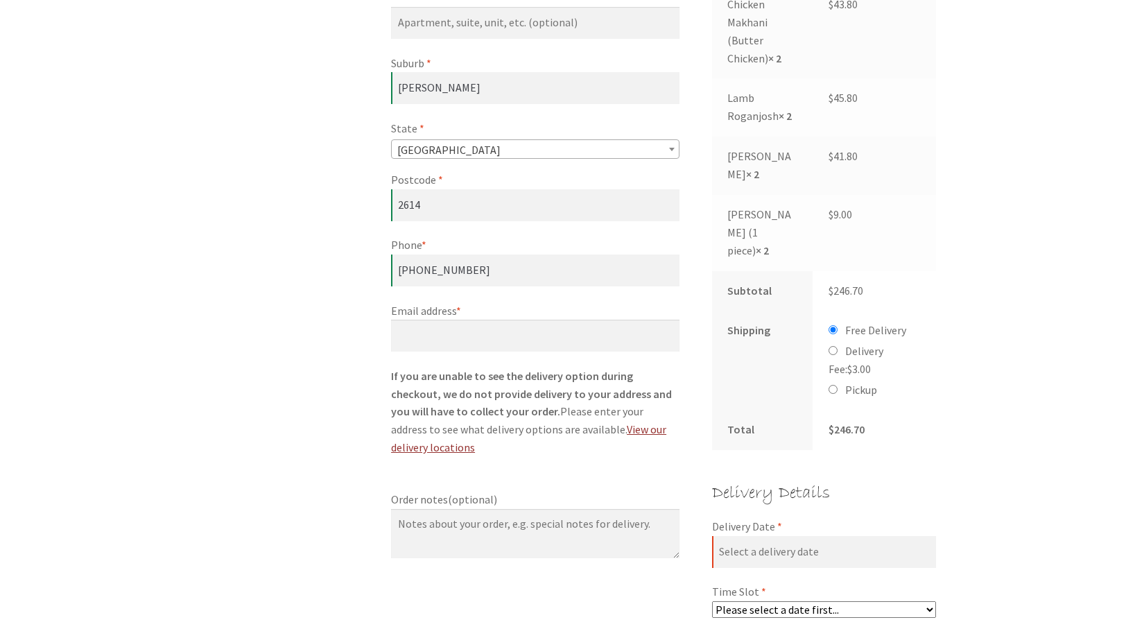
scroll to position [666, 0]
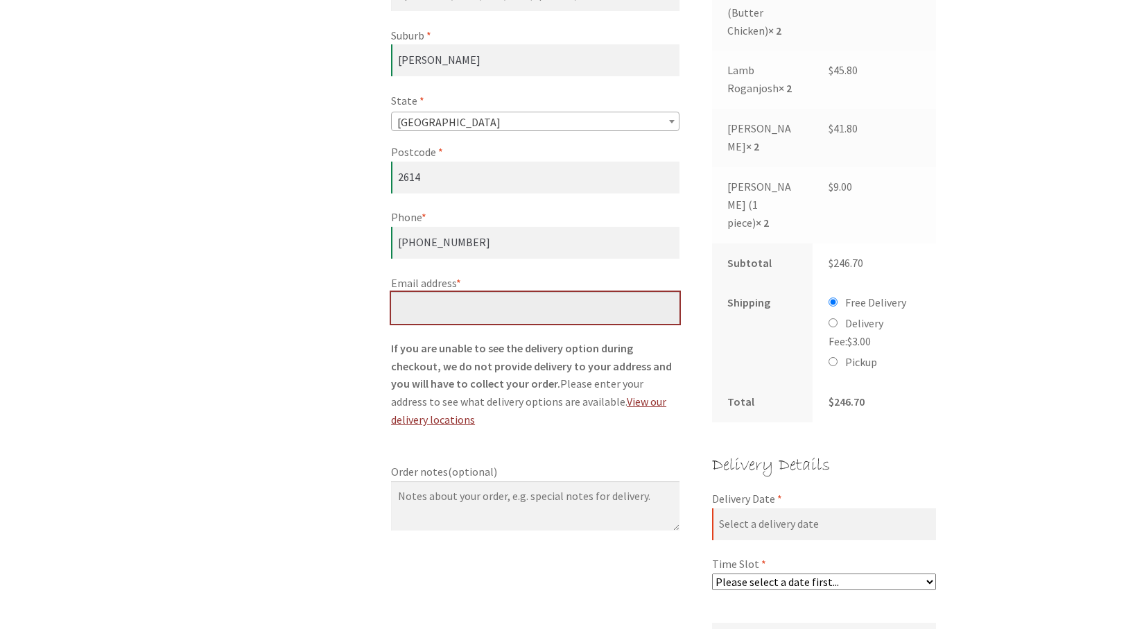
click at [428, 311] on input "Email address *" at bounding box center [535, 308] width 288 height 32
click at [422, 304] on input "Email address *" at bounding box center [535, 308] width 288 height 32
type input "hal.hill@anu.edu.au"
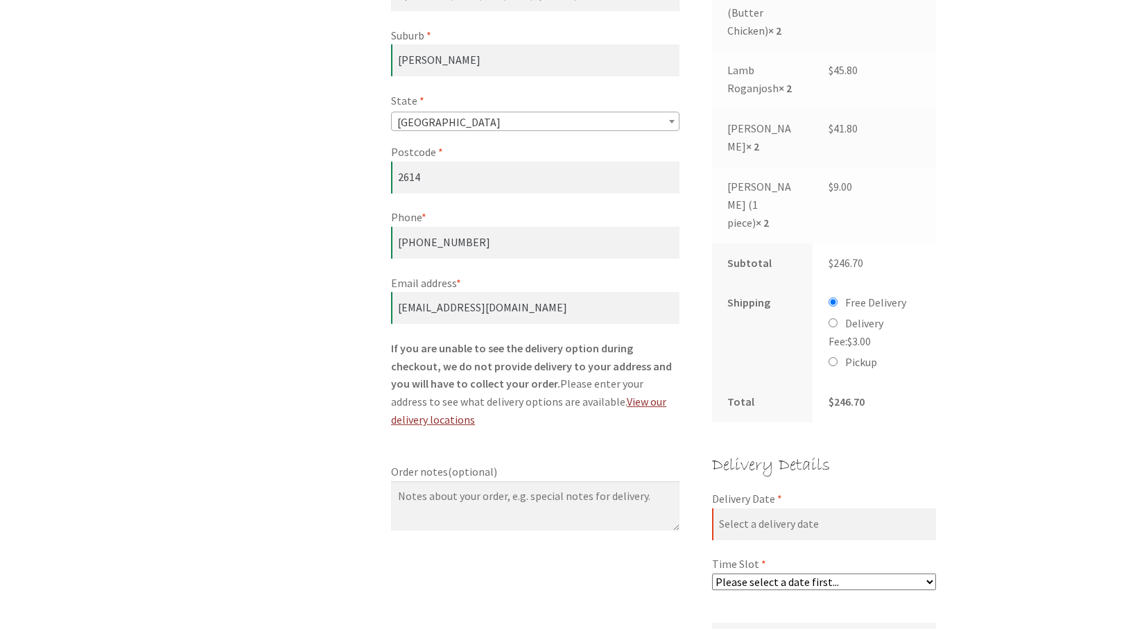
click at [1042, 370] on div "Checkout Have a coupon? Click here to enter your code Coupon: Apply coupon Bill…" at bounding box center [567, 415] width 1135 height 1685
click at [832, 357] on input "Pickup" at bounding box center [833, 361] width 9 height 9
radio input "true"
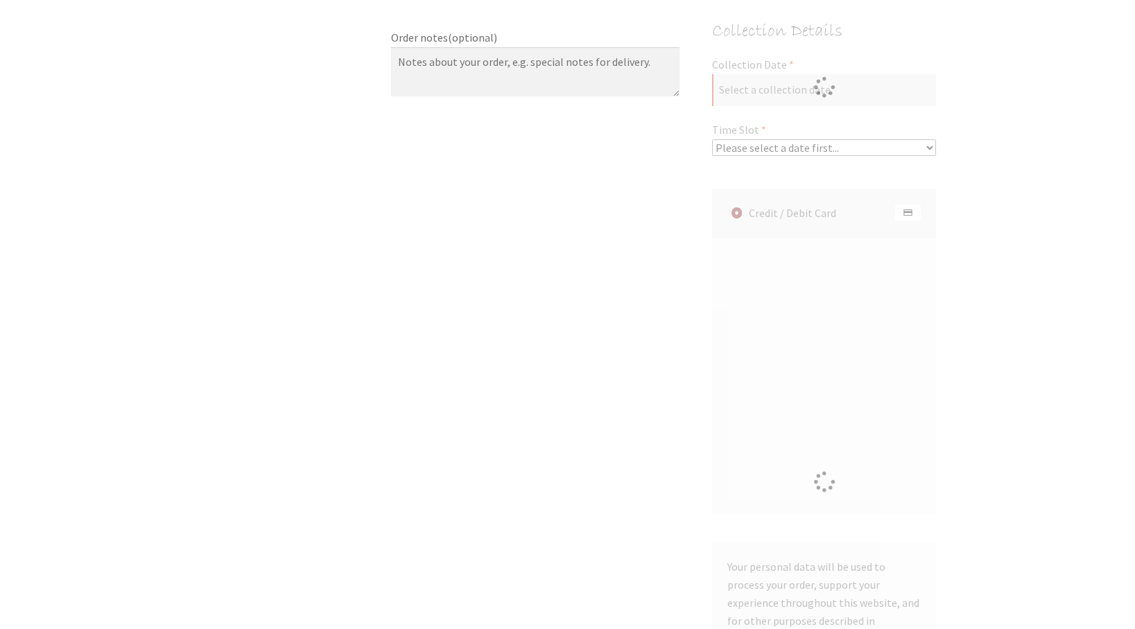
scroll to position [695, 0]
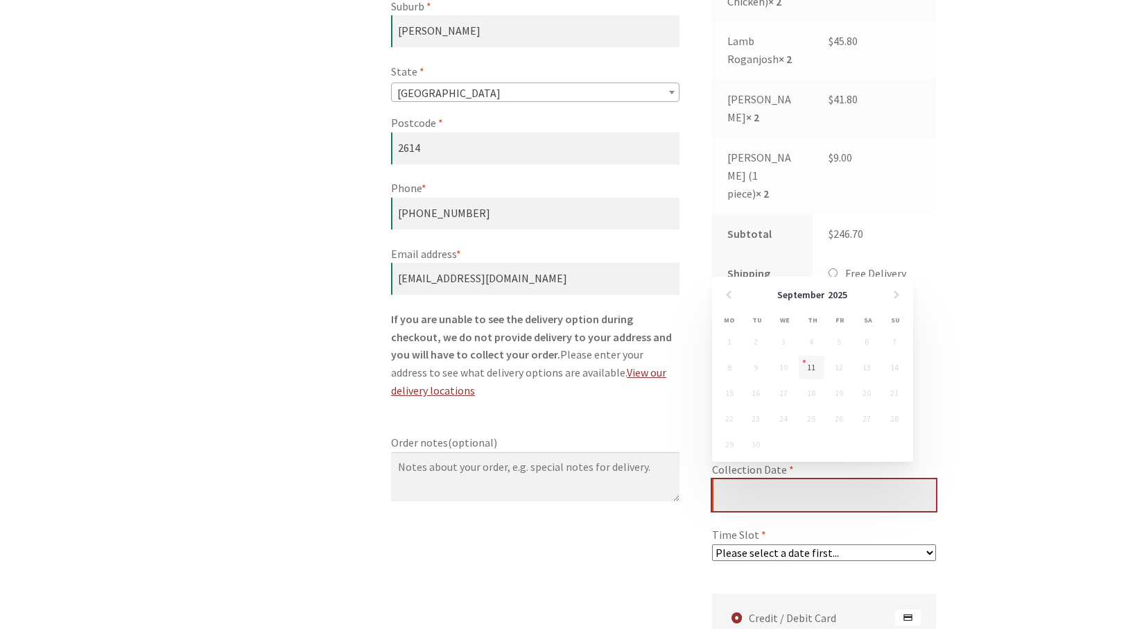
click at [867, 486] on input "Collection Date *" at bounding box center [824, 495] width 225 height 32
click at [837, 367] on td "12" at bounding box center [840, 369] width 28 height 26
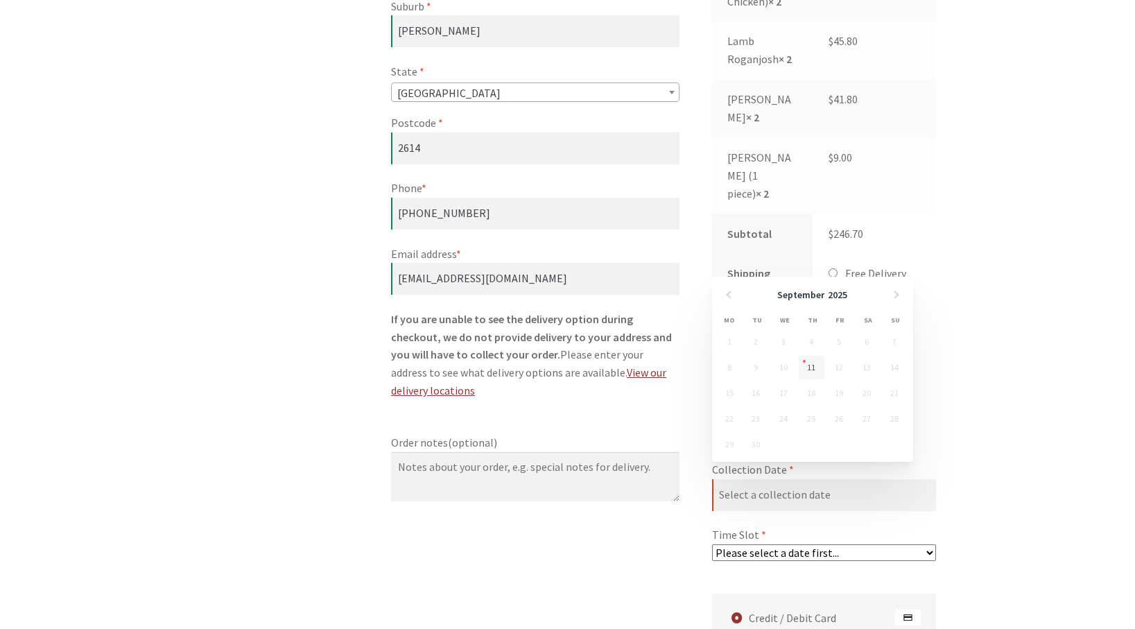
click at [1082, 469] on div "Checkout Have a coupon? Click here to enter your code Coupon: Apply coupon Bill…" at bounding box center [567, 476] width 1135 height 1864
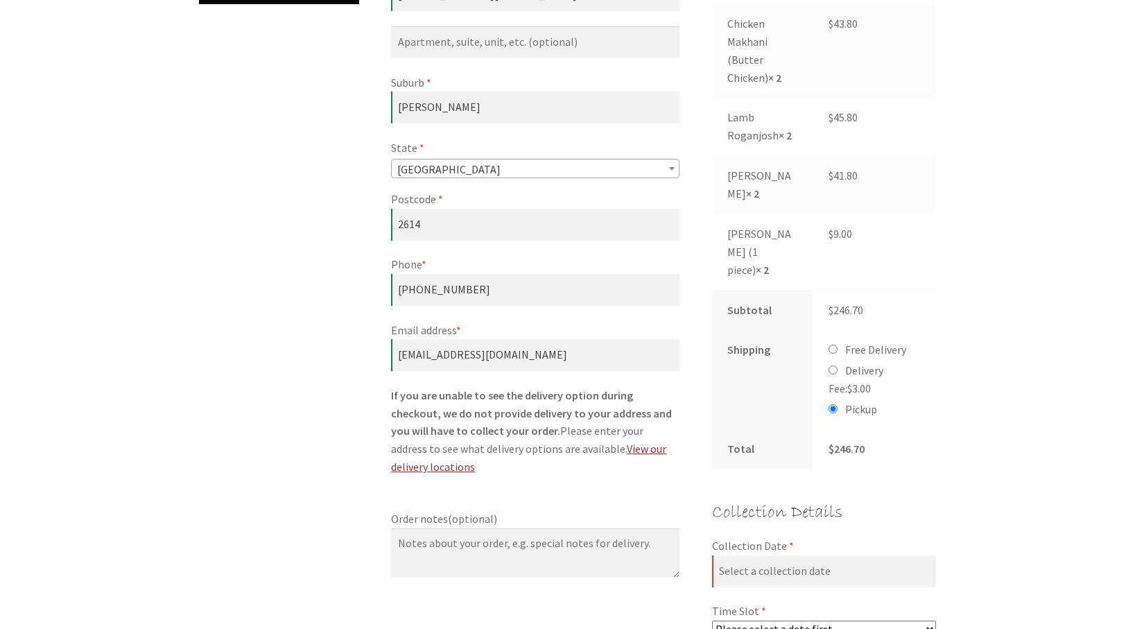
scroll to position [612, 0]
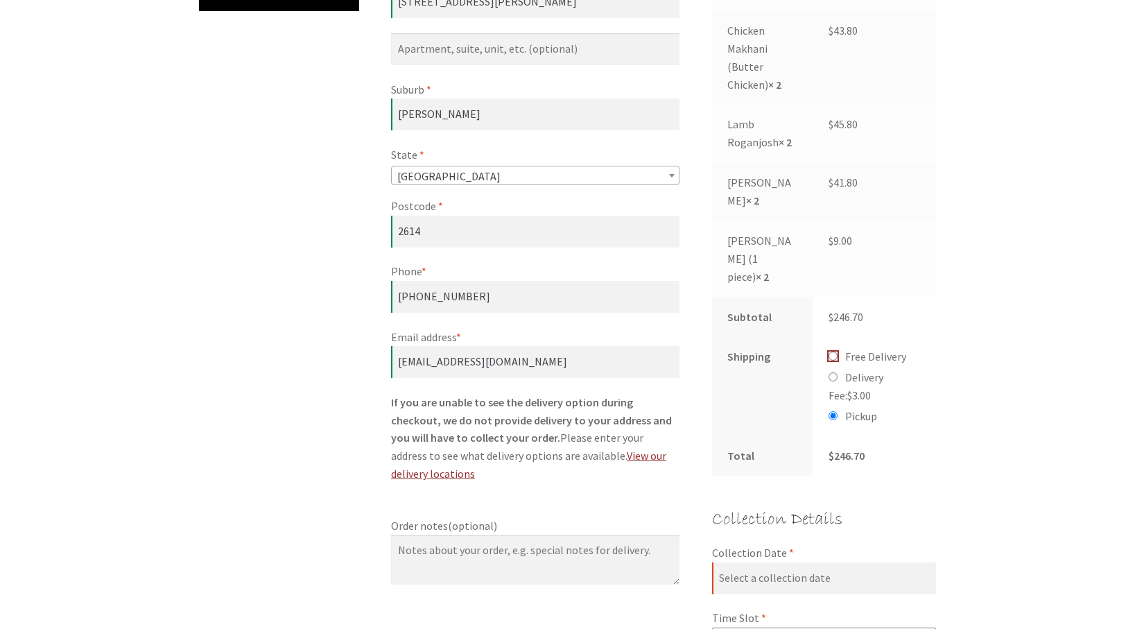
click at [833, 352] on input "Free Delivery" at bounding box center [833, 356] width 9 height 9
radio input "true"
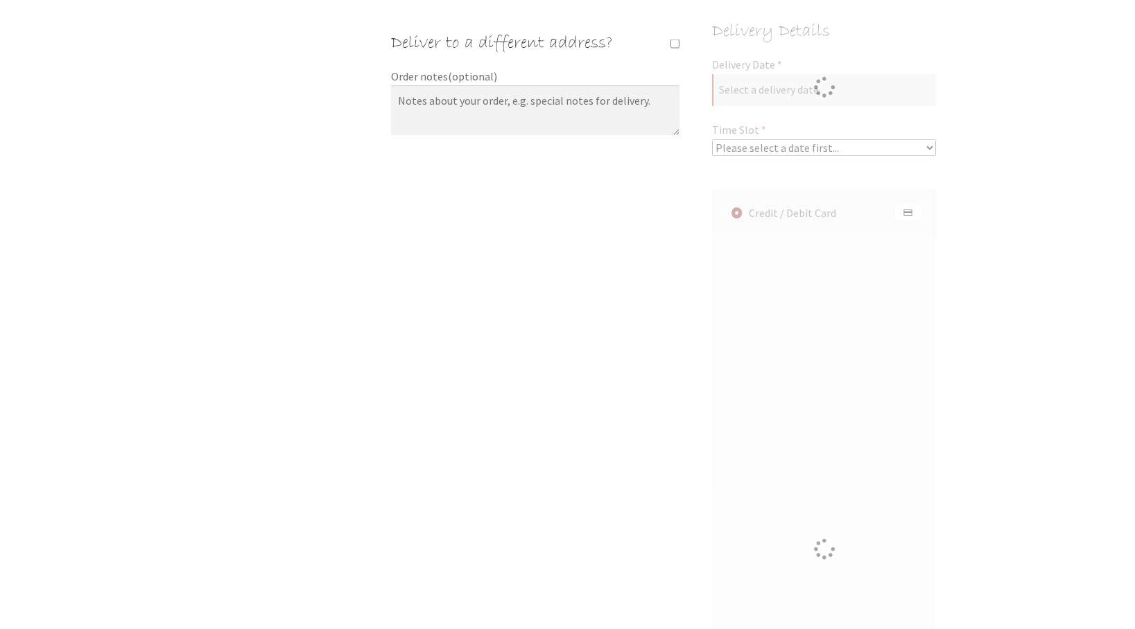
scroll to position [636, 0]
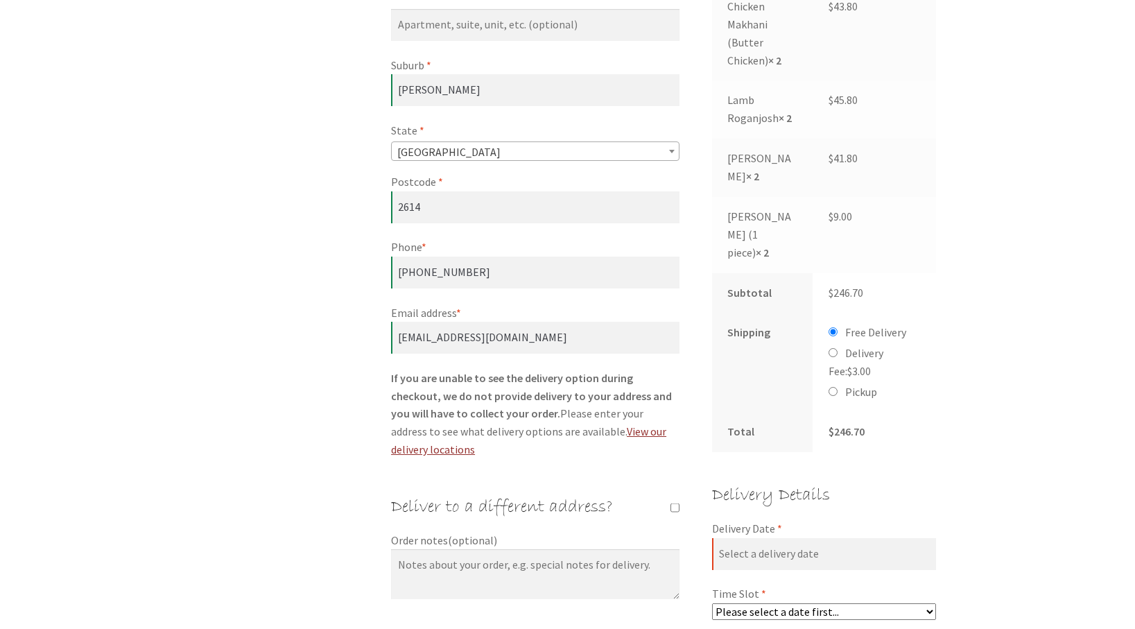
click at [1032, 494] on div "Checkout Have a coupon? Click here to enter your code Coupon: Apply coupon Bill…" at bounding box center [567, 535] width 1135 height 1864
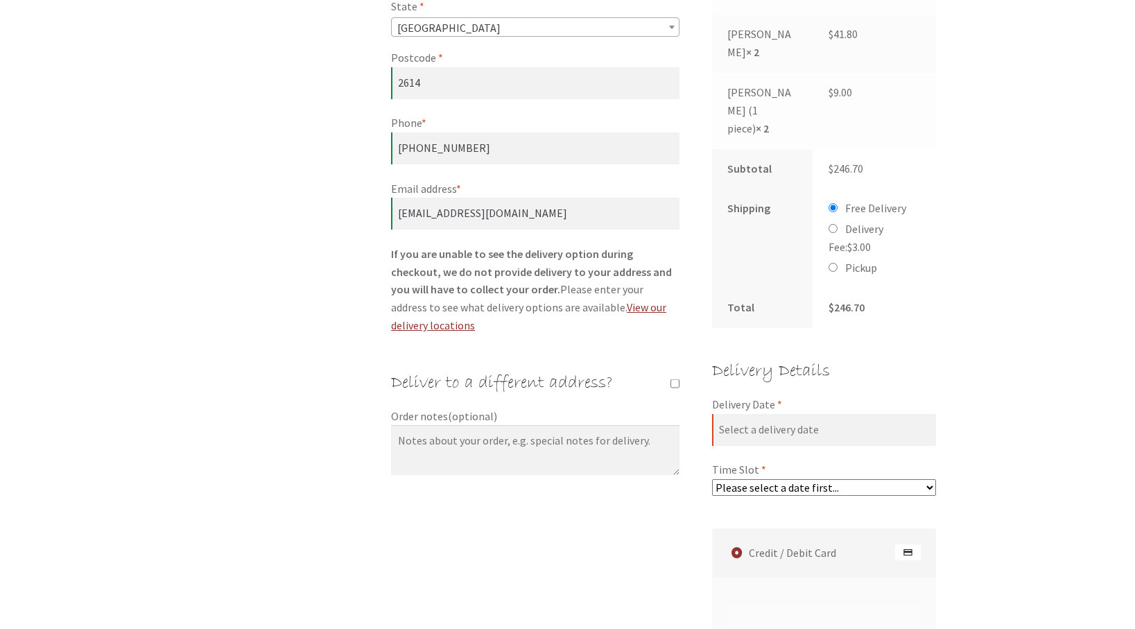
scroll to position [802, 0]
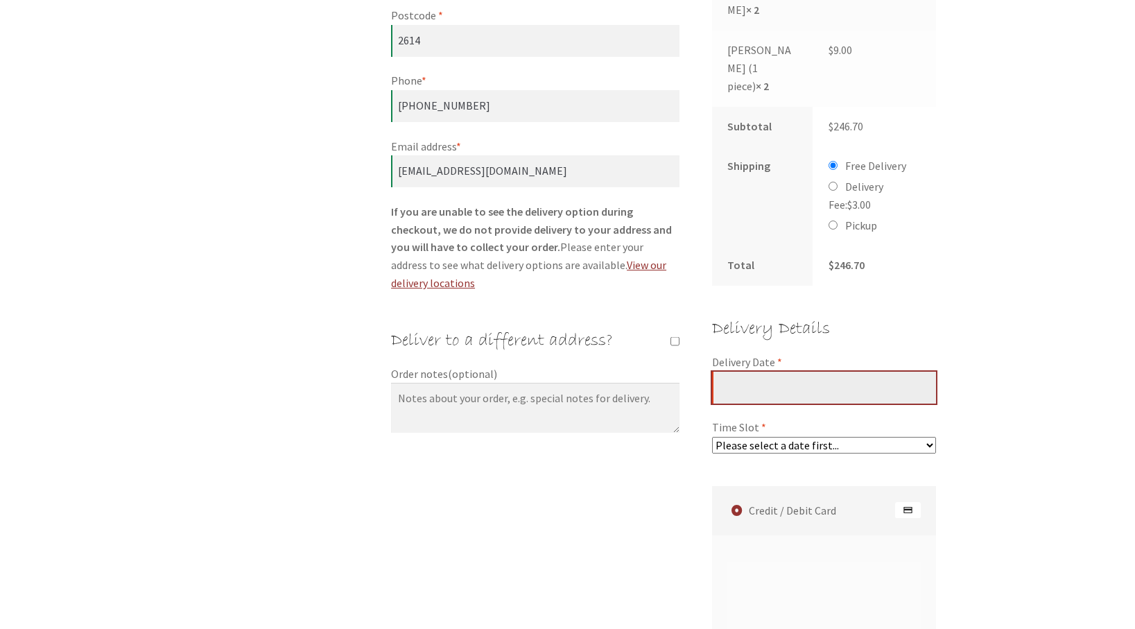
click at [834, 373] on input "Delivery Date *" at bounding box center [824, 388] width 225 height 32
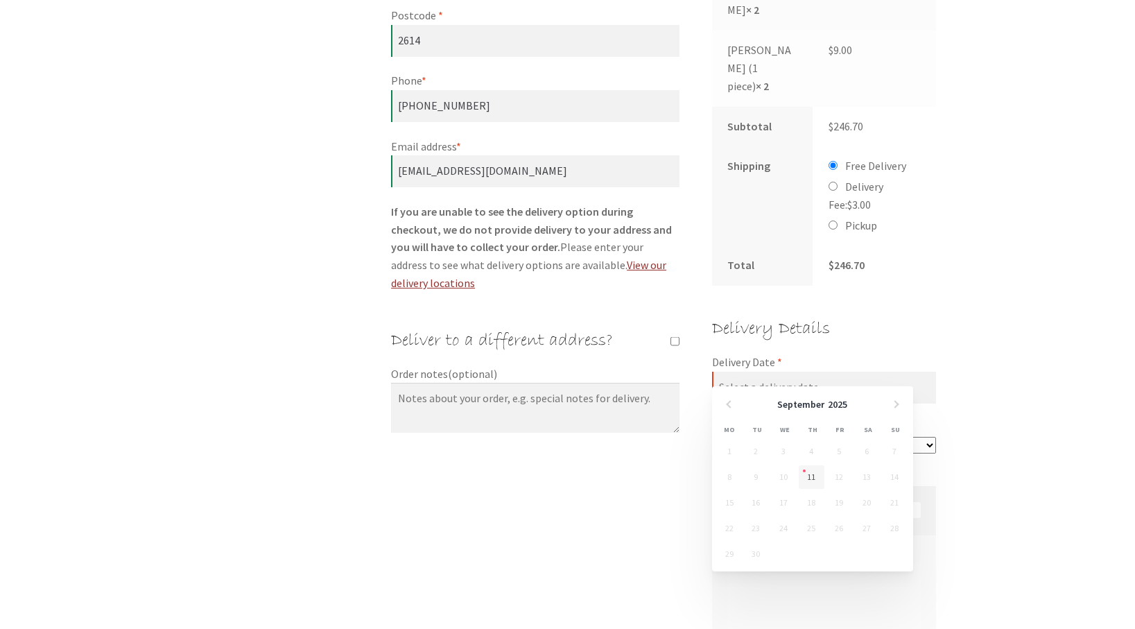
click at [837, 477] on td "12" at bounding box center [840, 478] width 28 height 26
click at [833, 220] on input "Pickup" at bounding box center [833, 224] width 9 height 9
radio input "true"
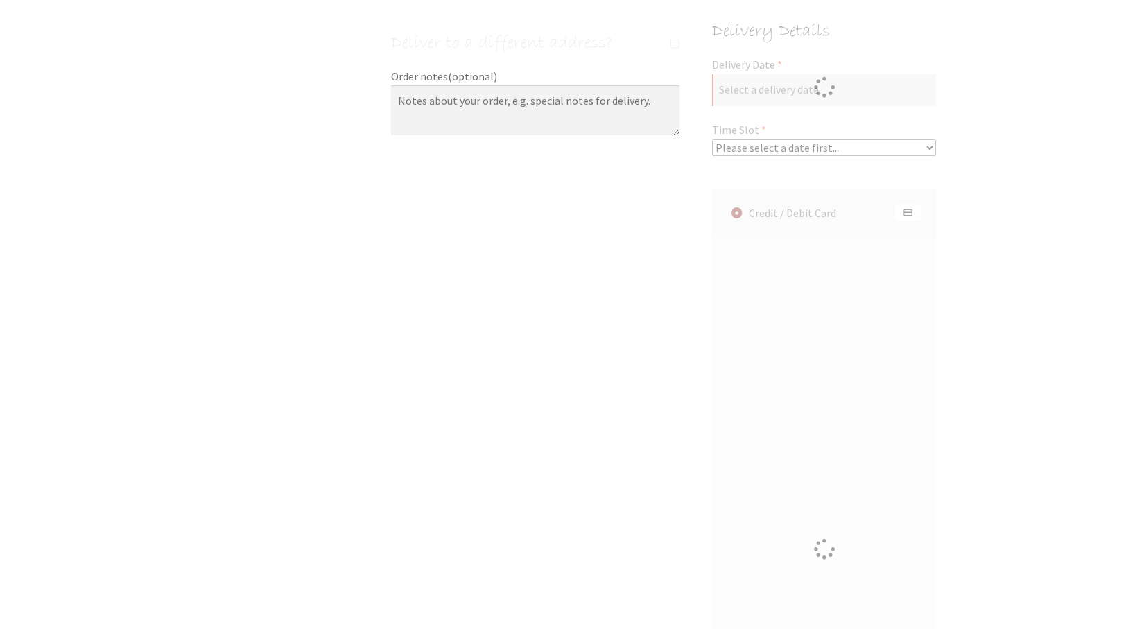
scroll to position [695, 0]
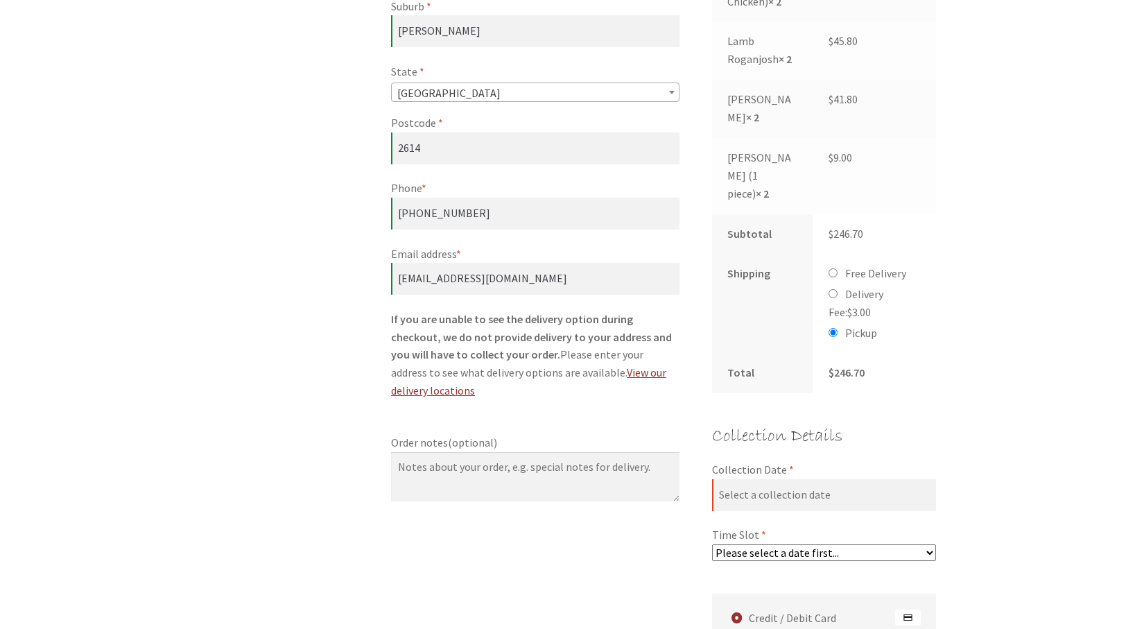
click at [1003, 524] on div "Checkout Have a coupon? Click here to enter your code Coupon: Apply coupon Bill…" at bounding box center [567, 476] width 1135 height 1864
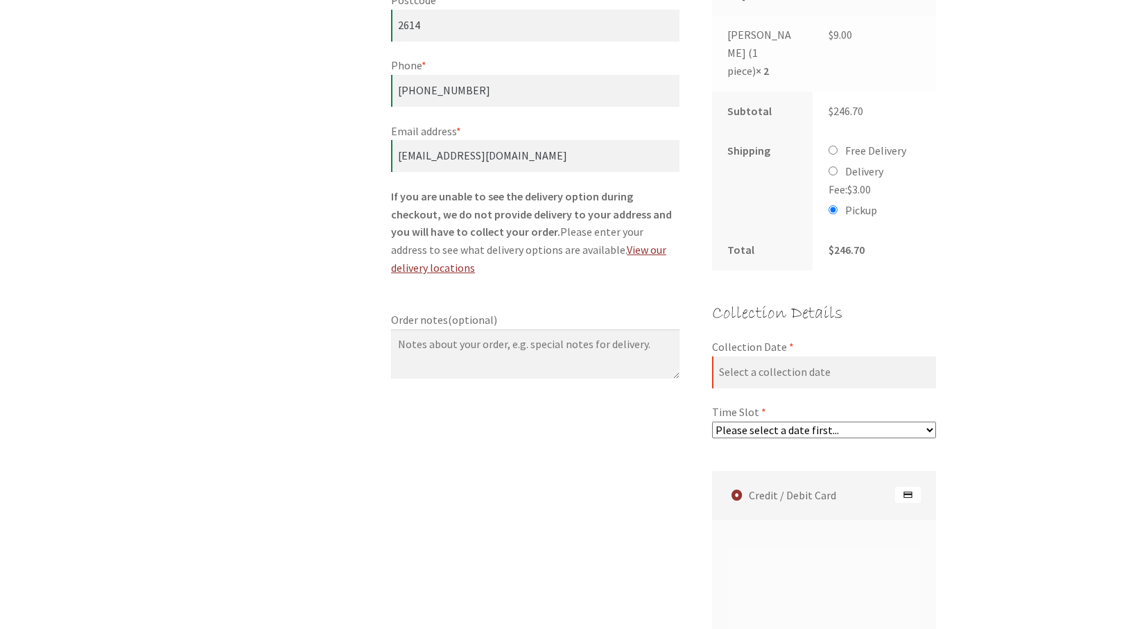
scroll to position [806, 0]
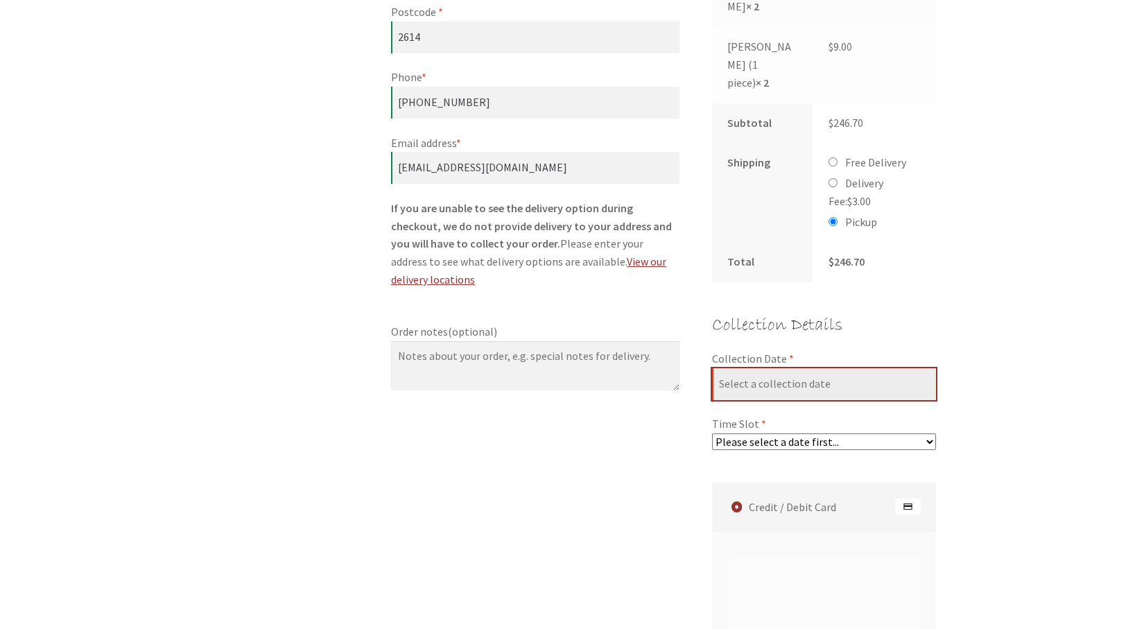
click at [825, 376] on input "Collection Date *" at bounding box center [824, 384] width 225 height 32
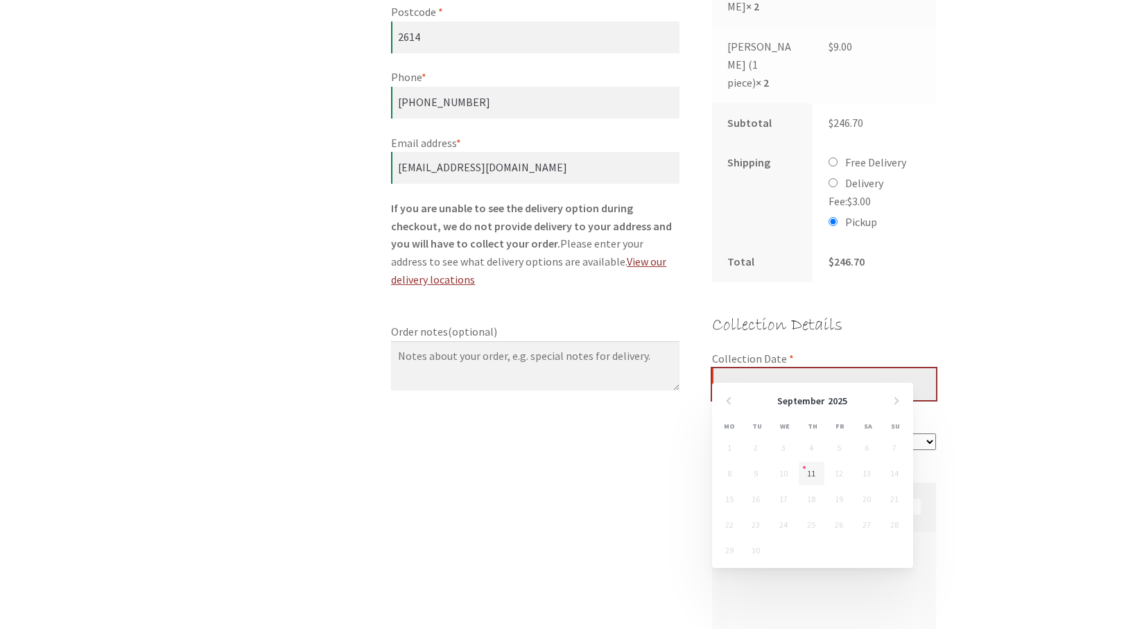
click at [825, 376] on input "Collection Date *" at bounding box center [824, 384] width 225 height 32
click at [839, 476] on td "12" at bounding box center [840, 475] width 28 height 26
